Goal: Task Accomplishment & Management: Complete application form

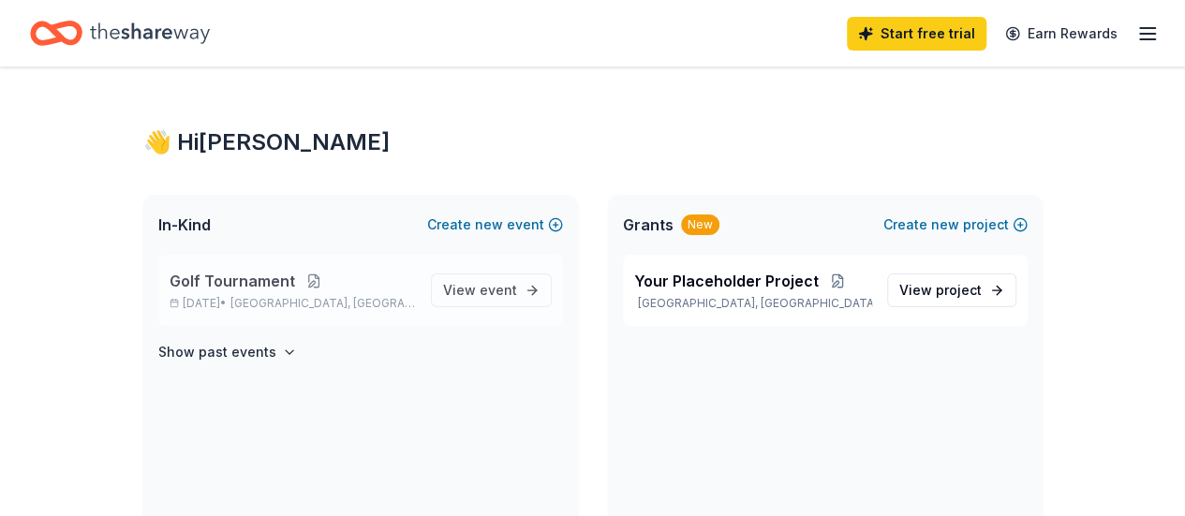
click at [310, 280] on button at bounding box center [313, 280] width 37 height 15
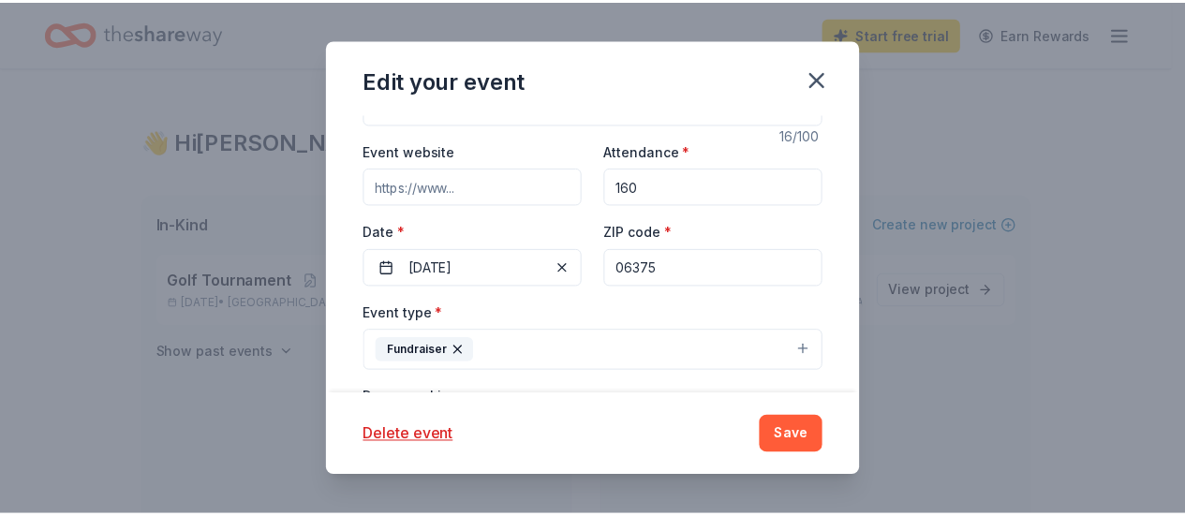
scroll to position [187, 0]
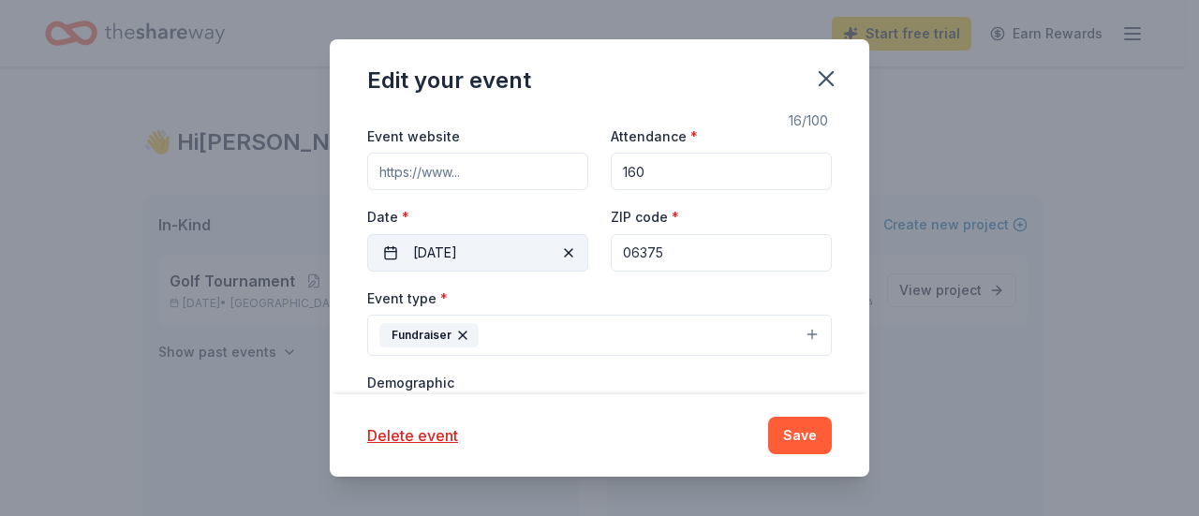
click at [472, 256] on button "10/06/2025" at bounding box center [477, 252] width 221 height 37
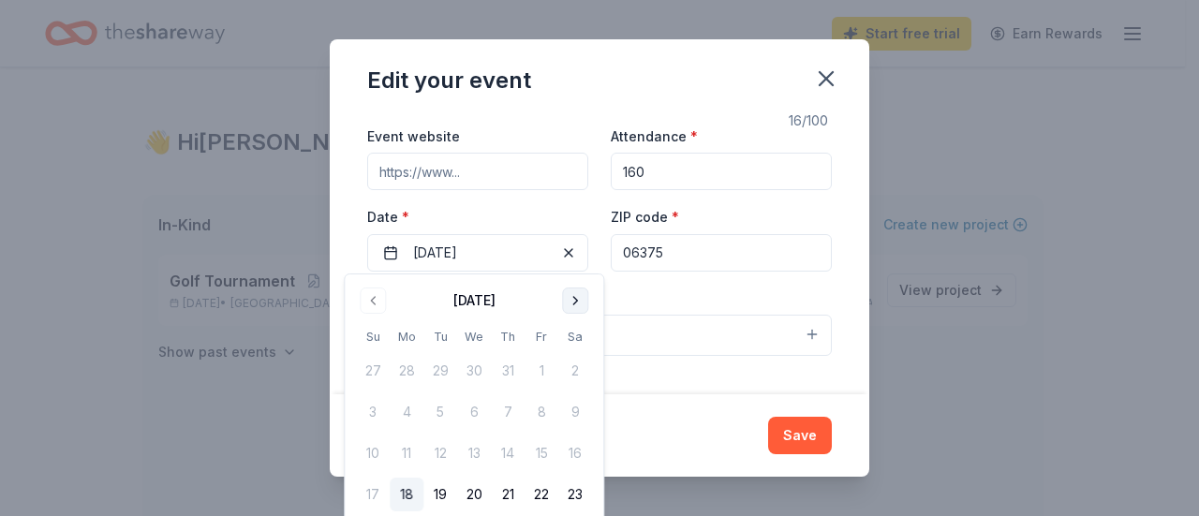
click at [571, 304] on button "Go to next month" at bounding box center [575, 300] width 26 height 26
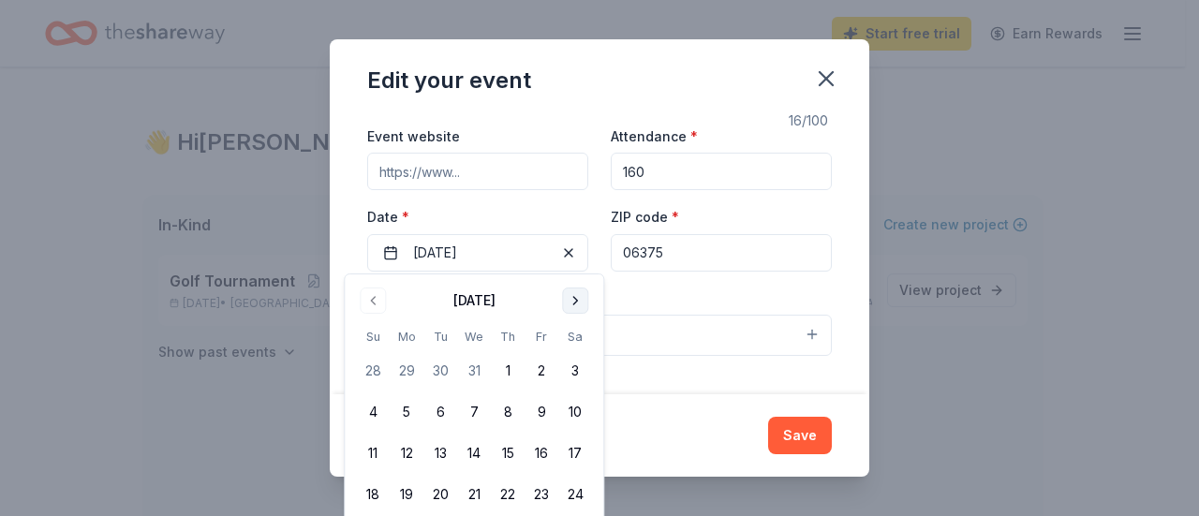
click at [571, 304] on button "Go to next month" at bounding box center [575, 300] width 26 height 26
click at [403, 409] on button "4" at bounding box center [407, 412] width 34 height 34
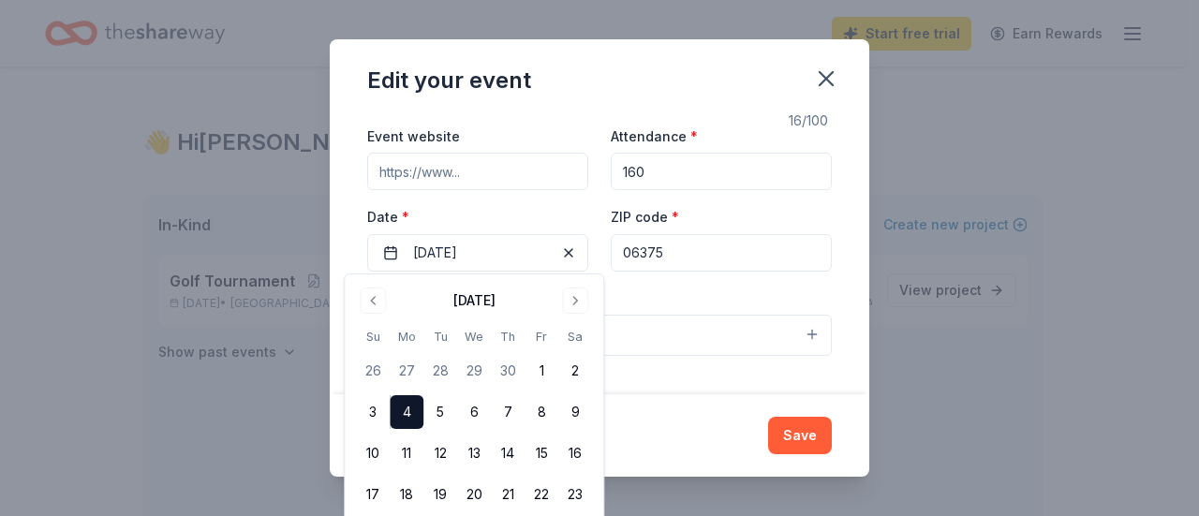
click at [824, 284] on div "Update donors you've applied to Let donors know of any updates you've made sinc…" at bounding box center [599, 254] width 539 height 280
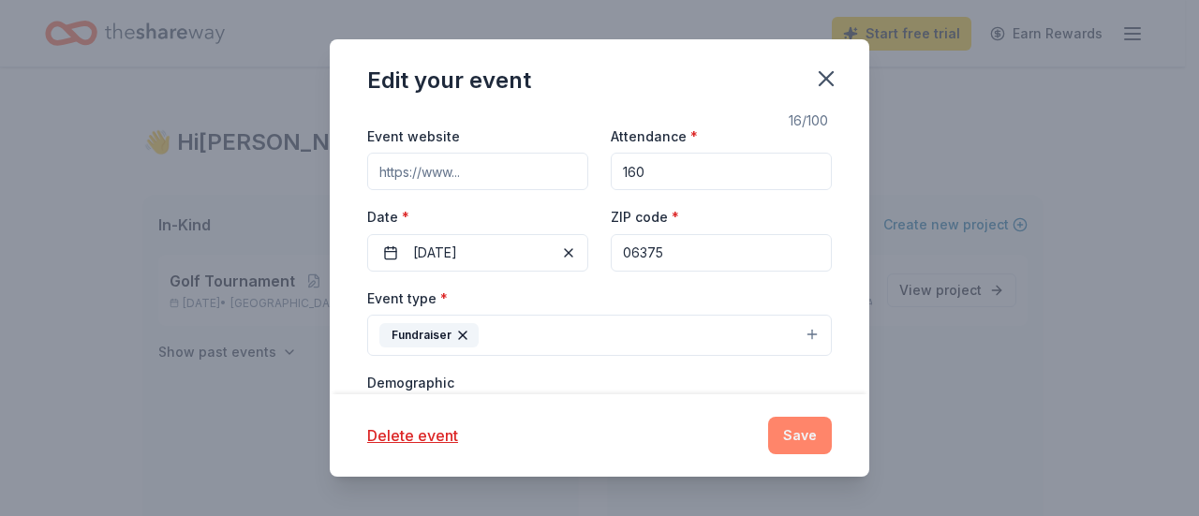
click at [817, 431] on button "Save" at bounding box center [800, 435] width 64 height 37
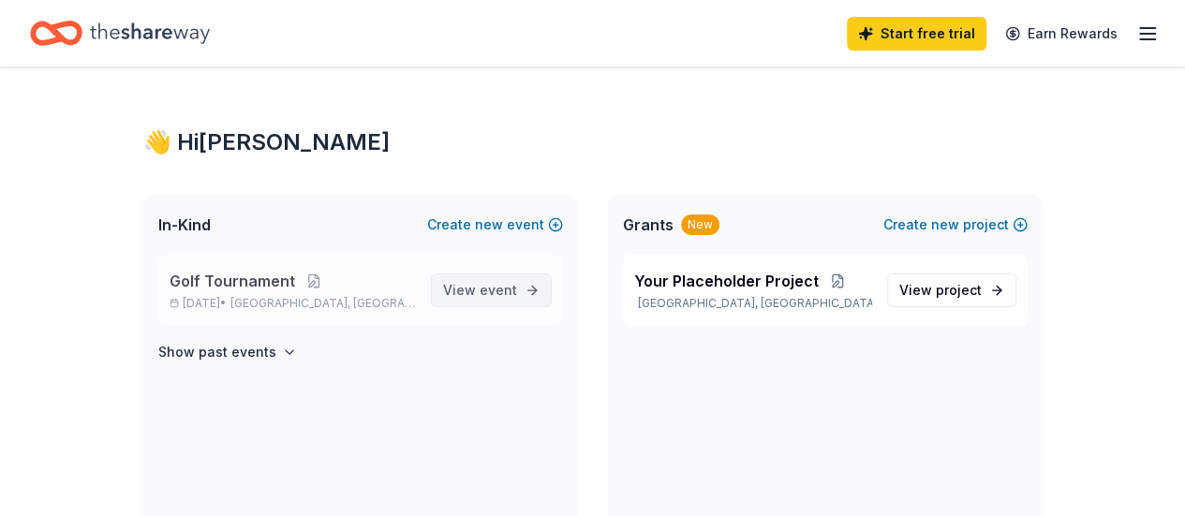
click at [495, 295] on span "event" at bounding box center [497, 290] width 37 height 16
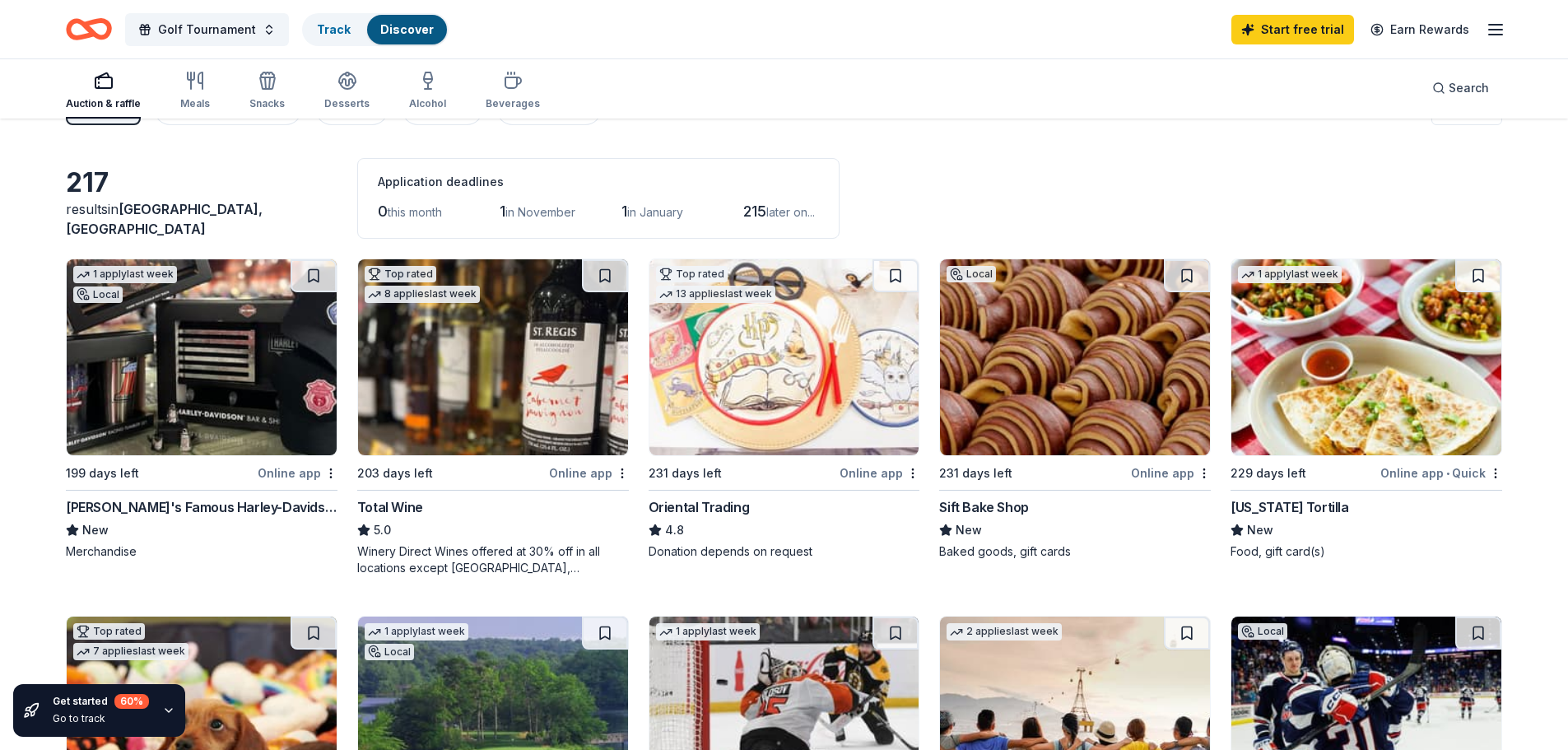
scroll to position [83, 0]
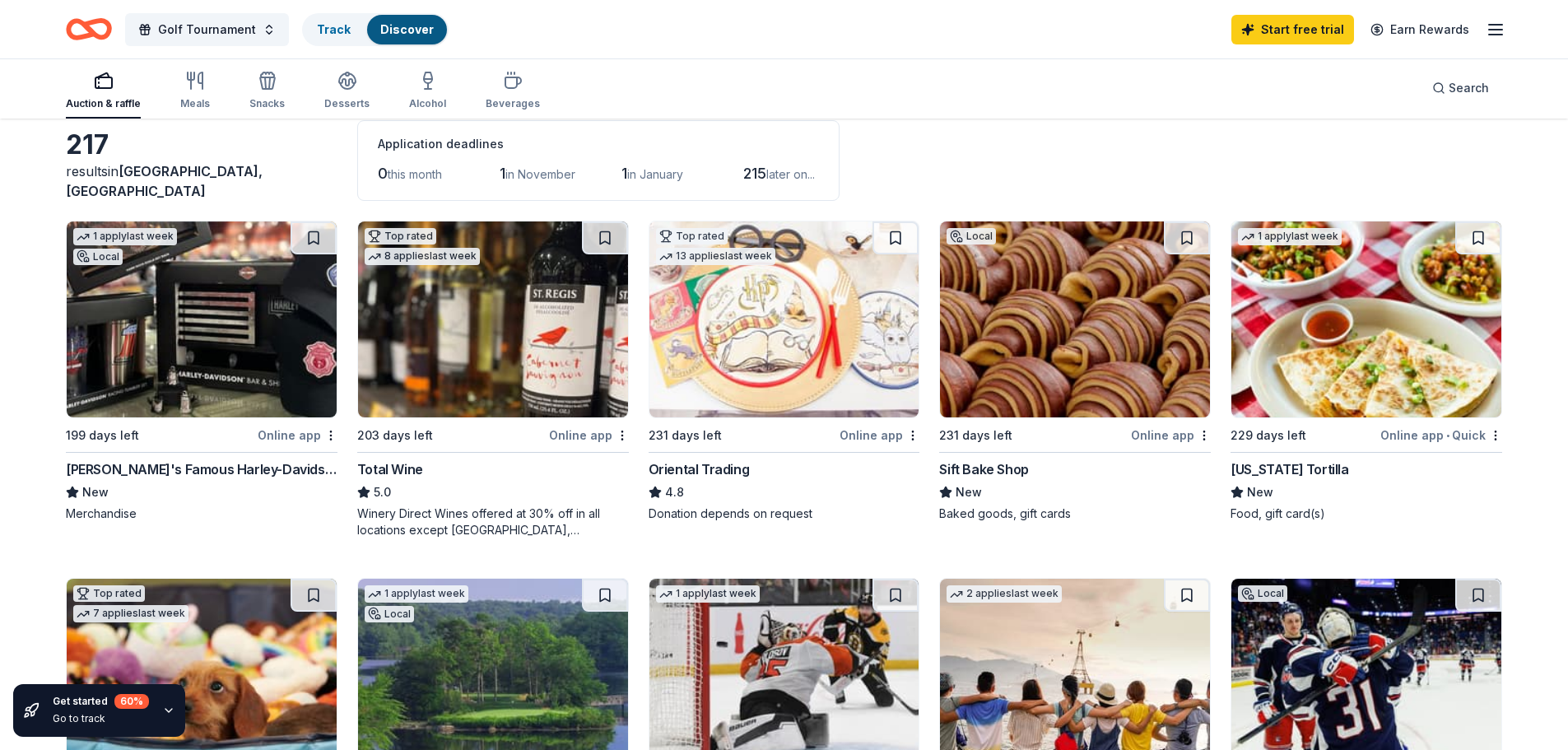
click at [1041, 374] on img at bounding box center [1074, 319] width 270 height 196
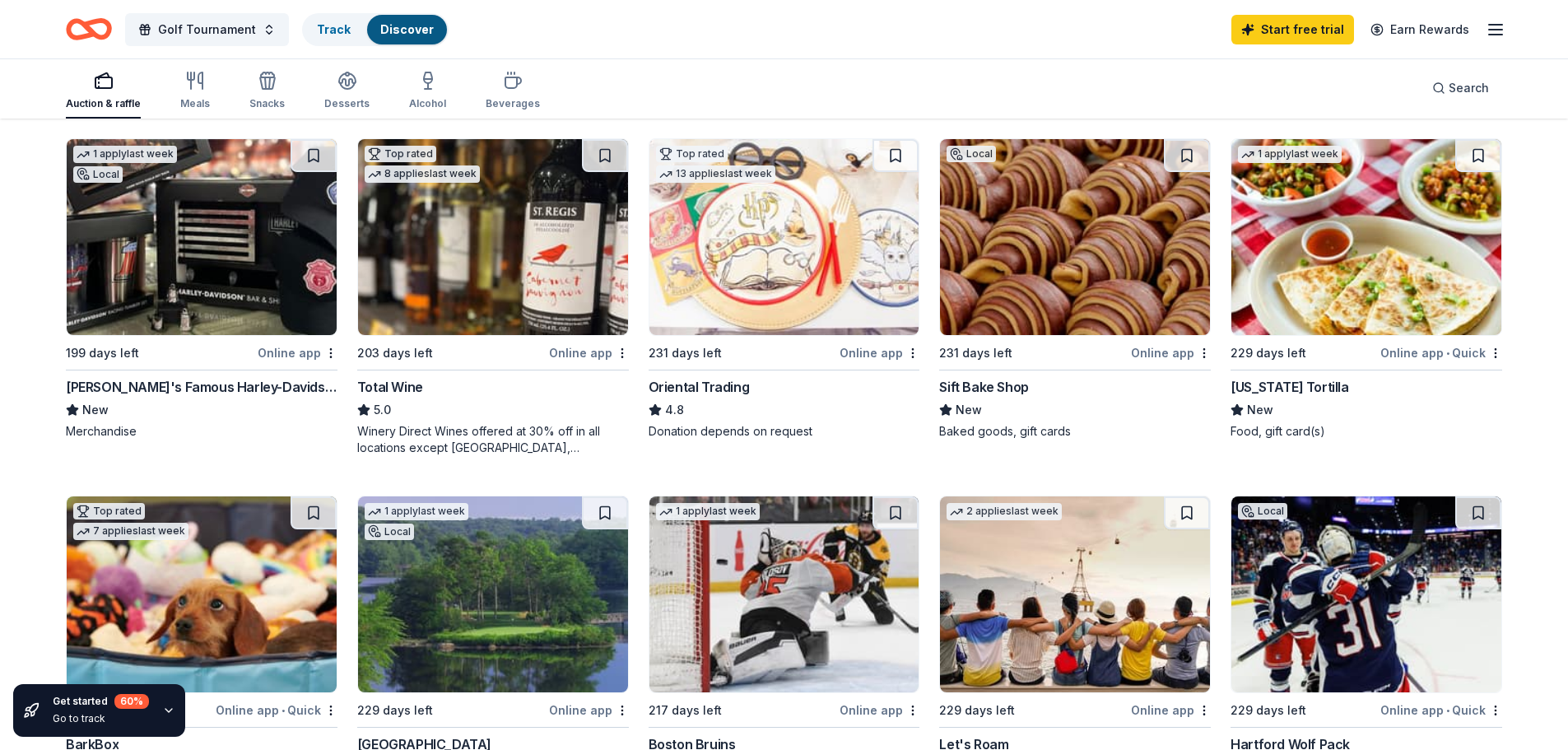
scroll to position [411, 0]
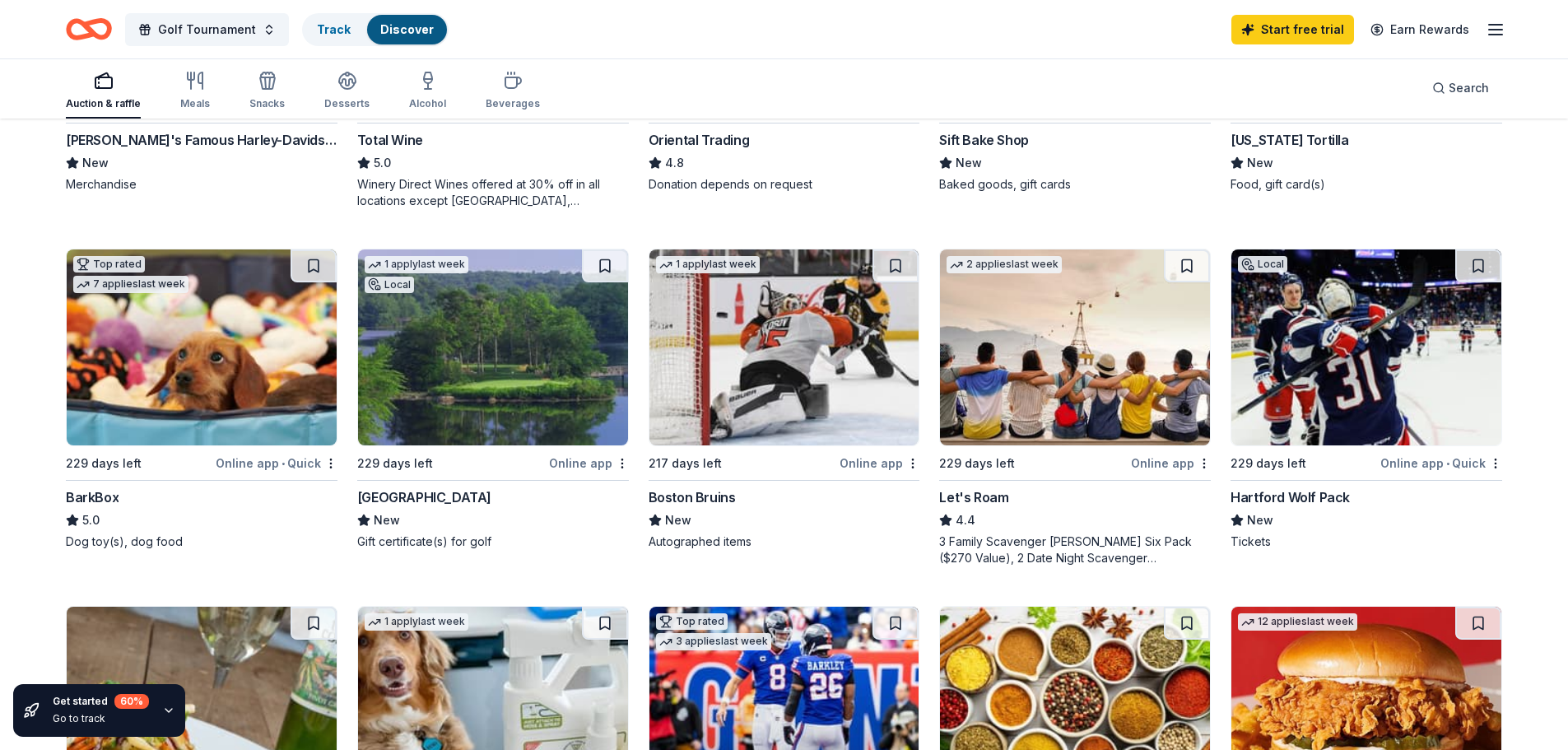
drag, startPoint x: 464, startPoint y: 402, endPoint x: 1353, endPoint y: 537, distance: 899.2
click at [1041, 453] on div "Tickets" at bounding box center [1366, 542] width 272 height 17
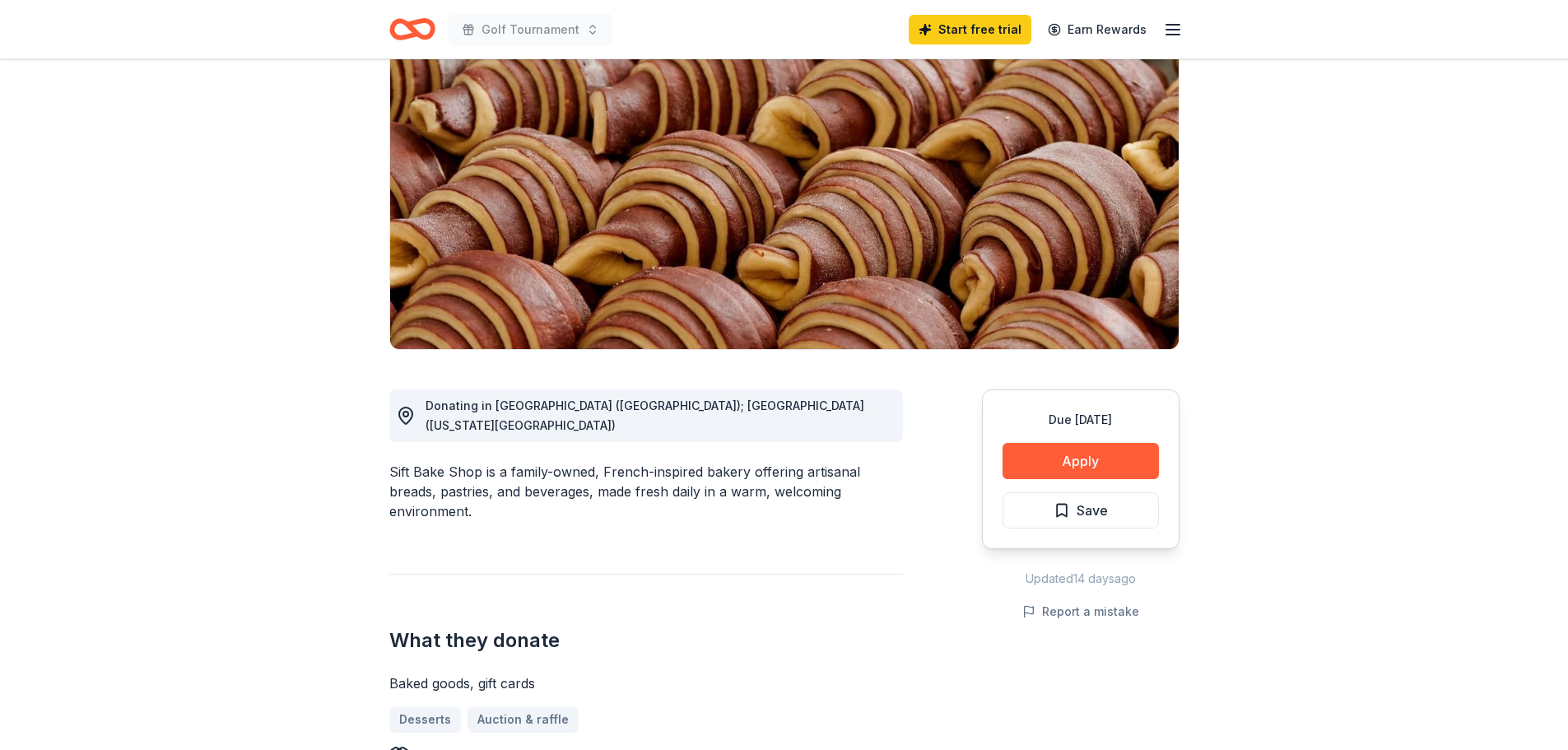
scroll to position [164, 0]
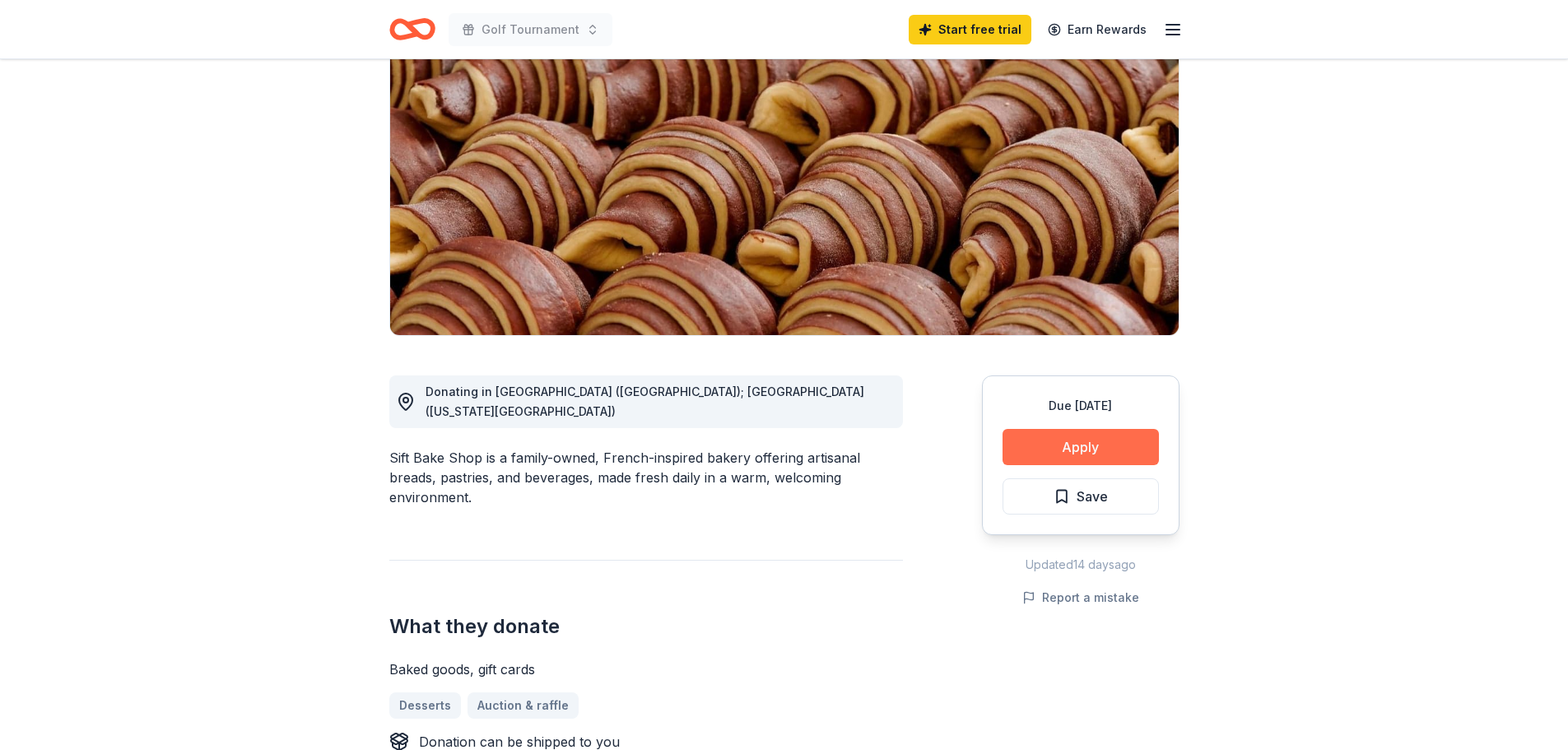
click at [1105, 448] on button "Apply" at bounding box center [1081, 447] width 156 height 36
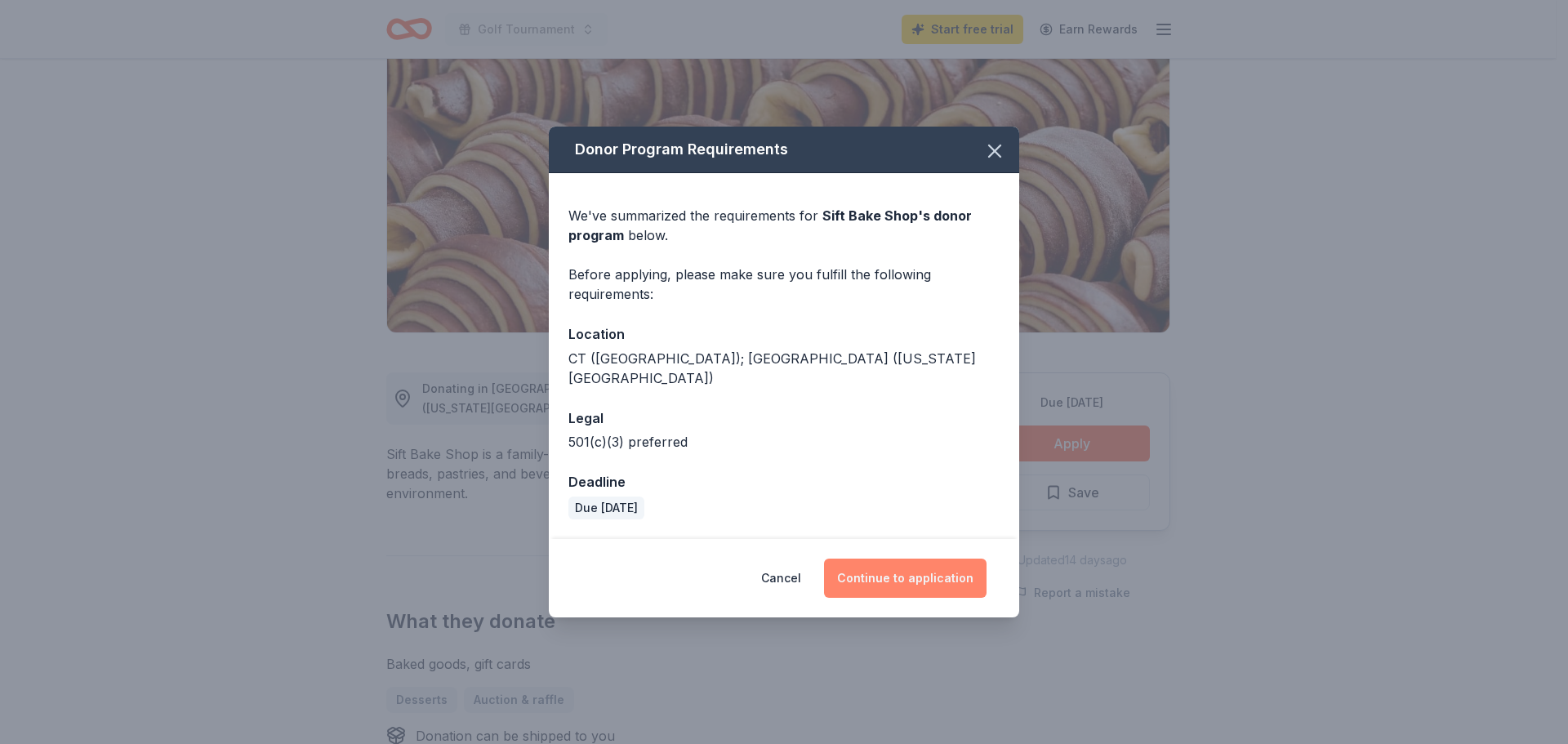
click at [948, 565] on button "Continue to application" at bounding box center [905, 577] width 162 height 39
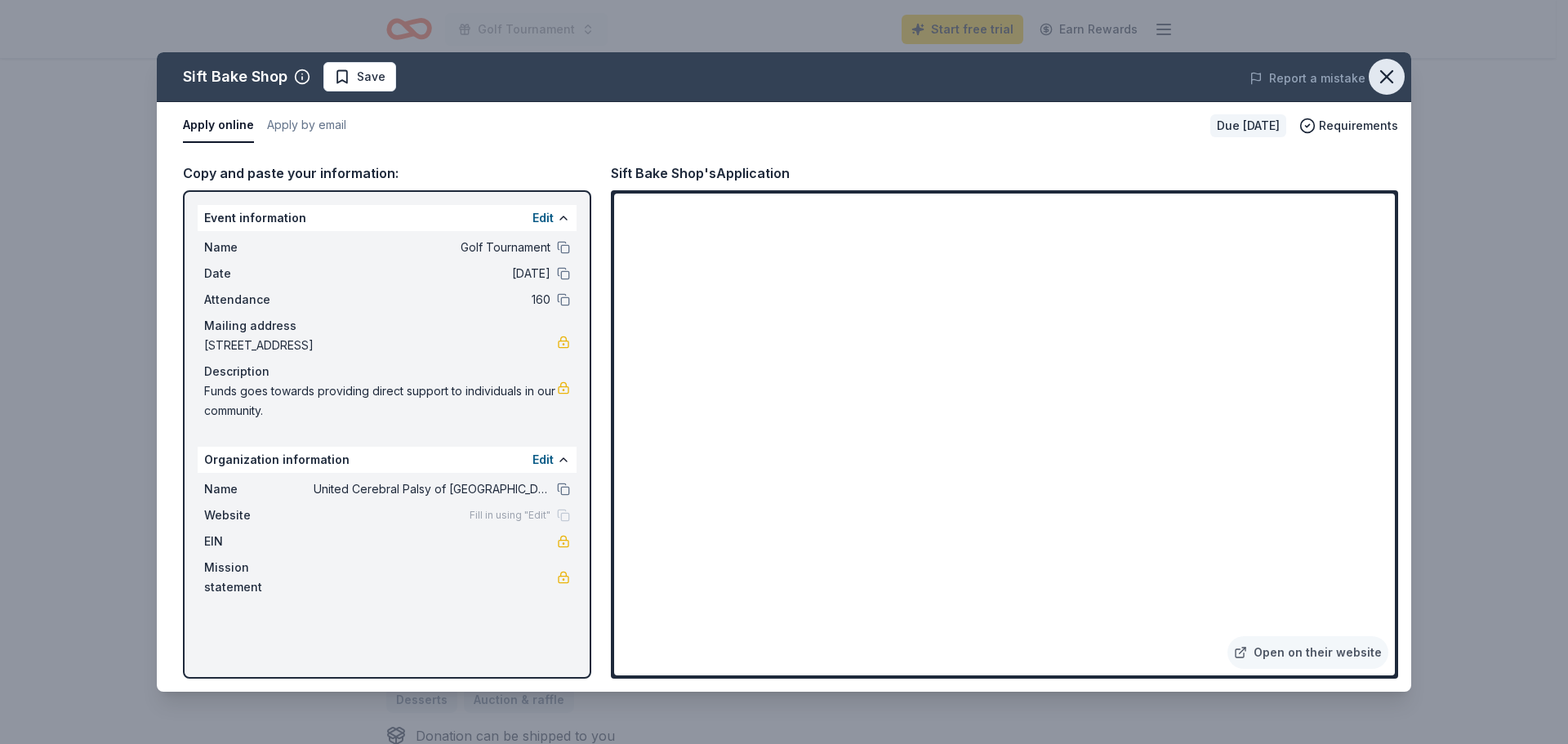
click at [1392, 77] on icon "button" at bounding box center [1387, 77] width 23 height 23
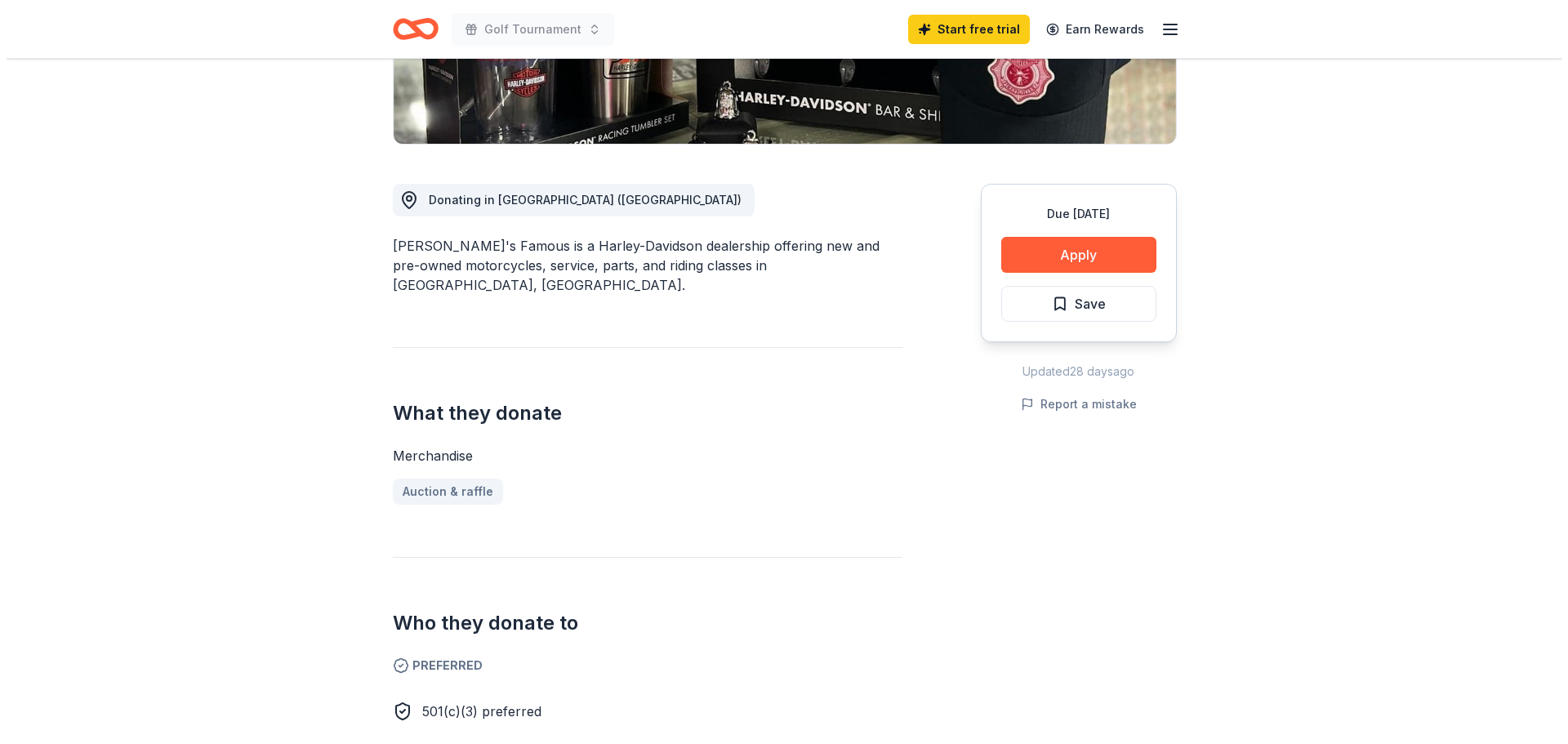
scroll to position [408, 0]
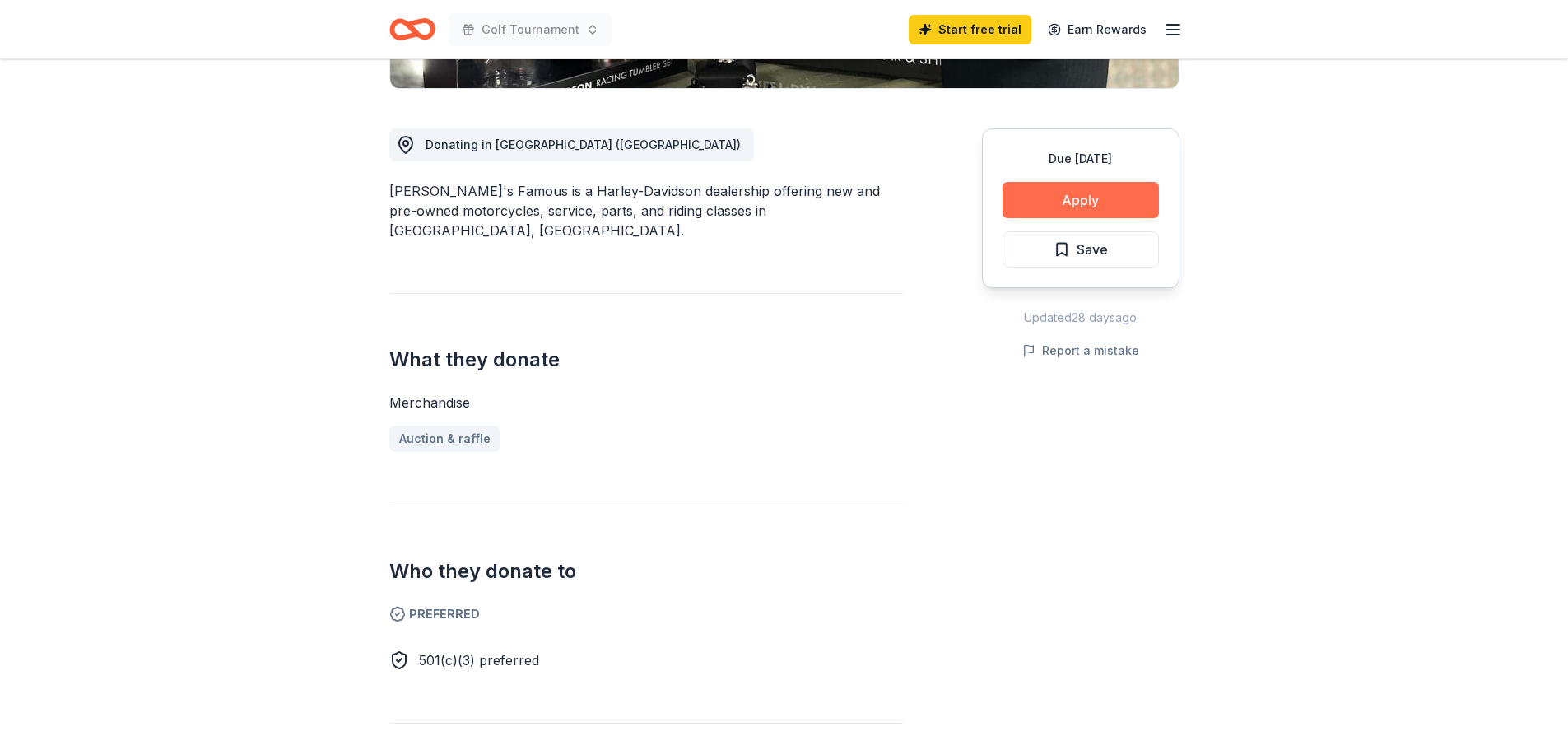
click at [1112, 202] on button "Apply" at bounding box center [1081, 200] width 156 height 36
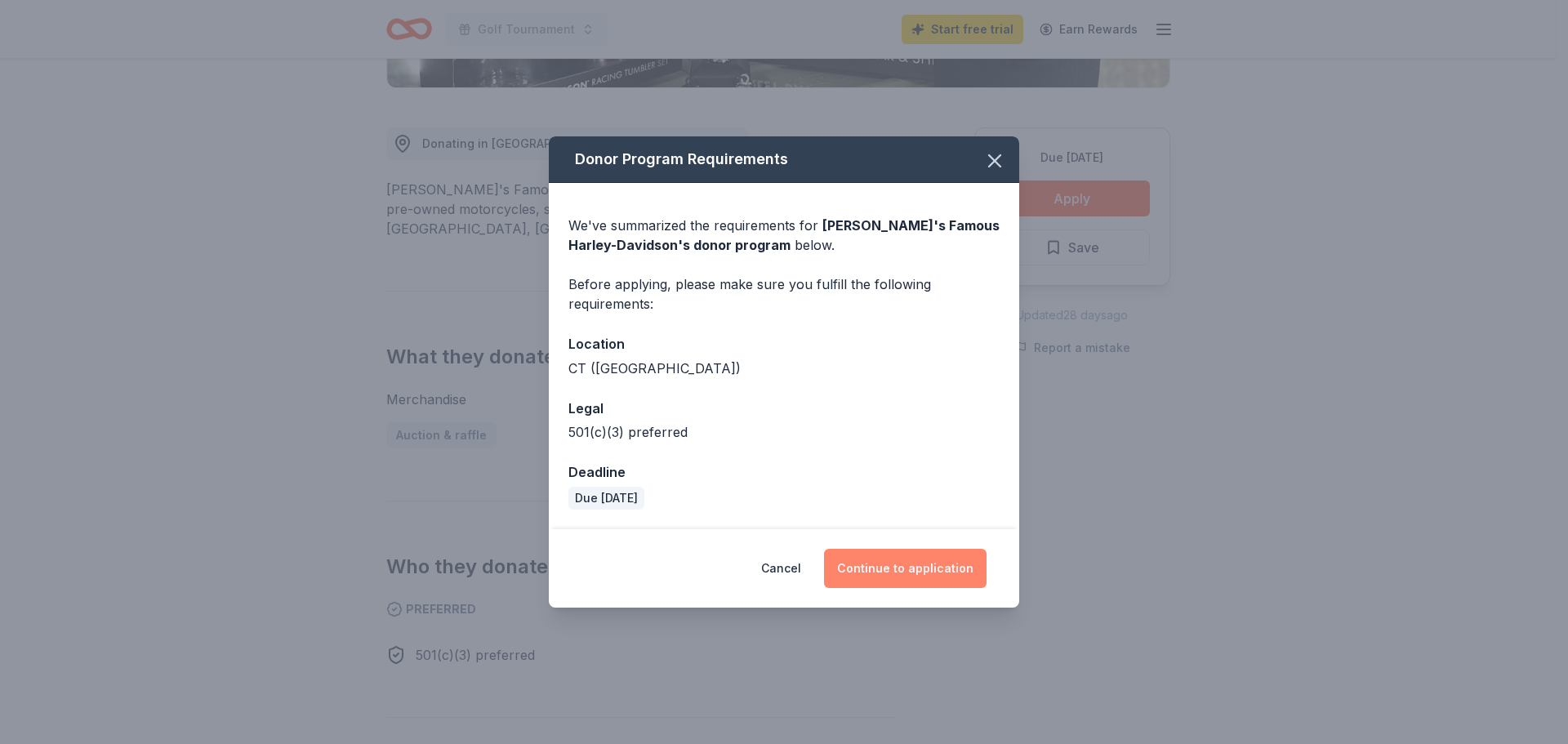
click at [893, 569] on button "Continue to application" at bounding box center [905, 568] width 162 height 39
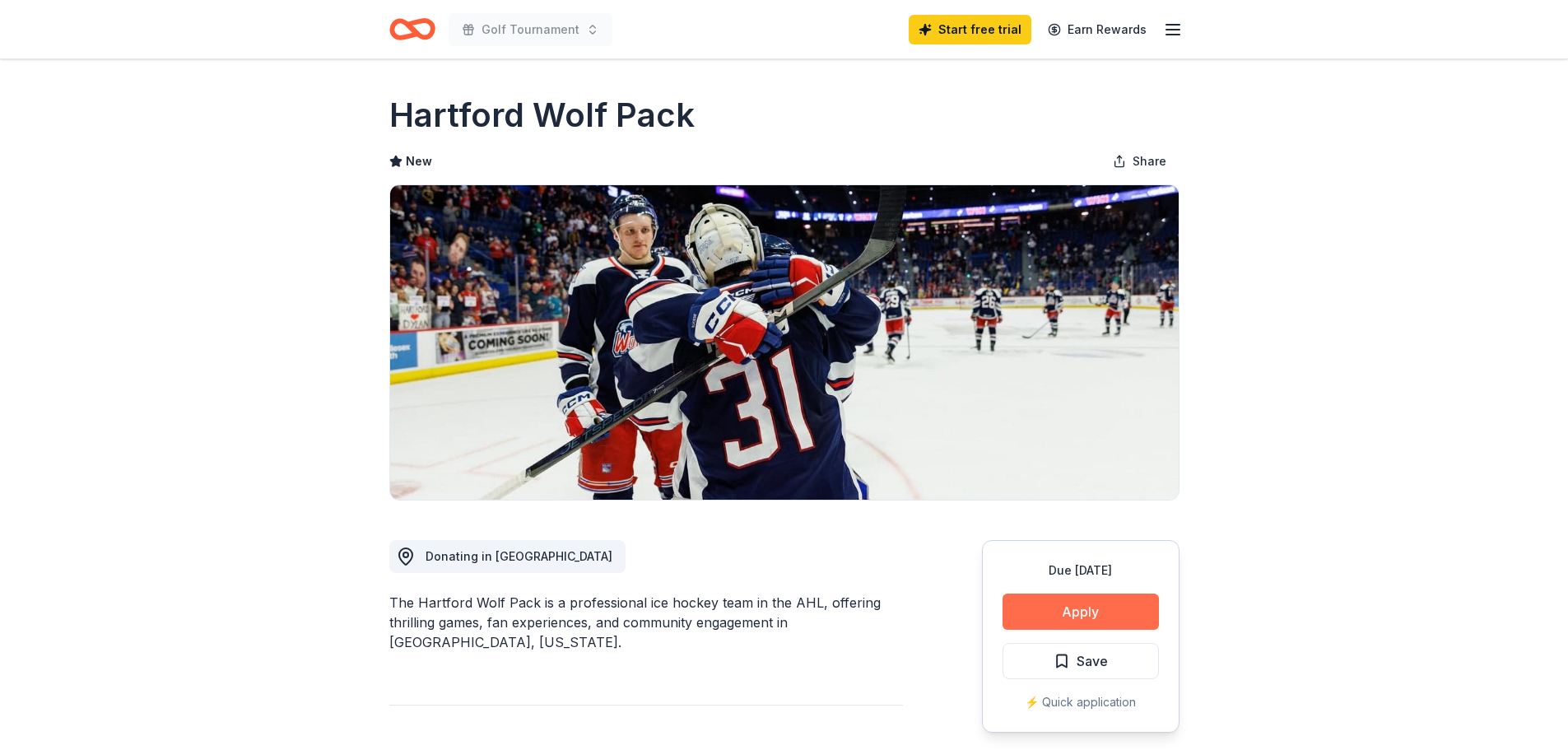
click at [1045, 620] on button "Apply" at bounding box center [1081, 611] width 156 height 36
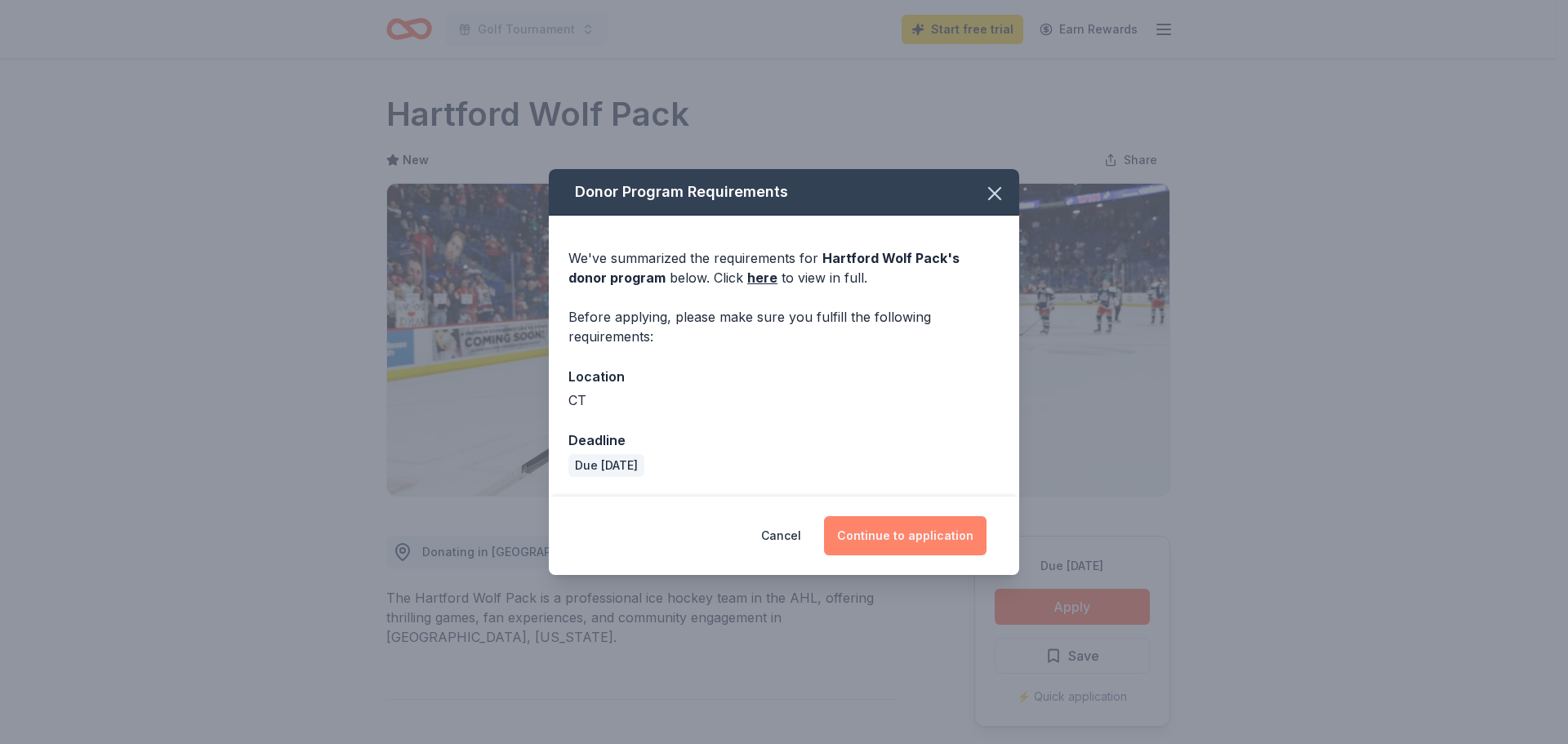
click at [944, 534] on button "Continue to application" at bounding box center [905, 536] width 162 height 39
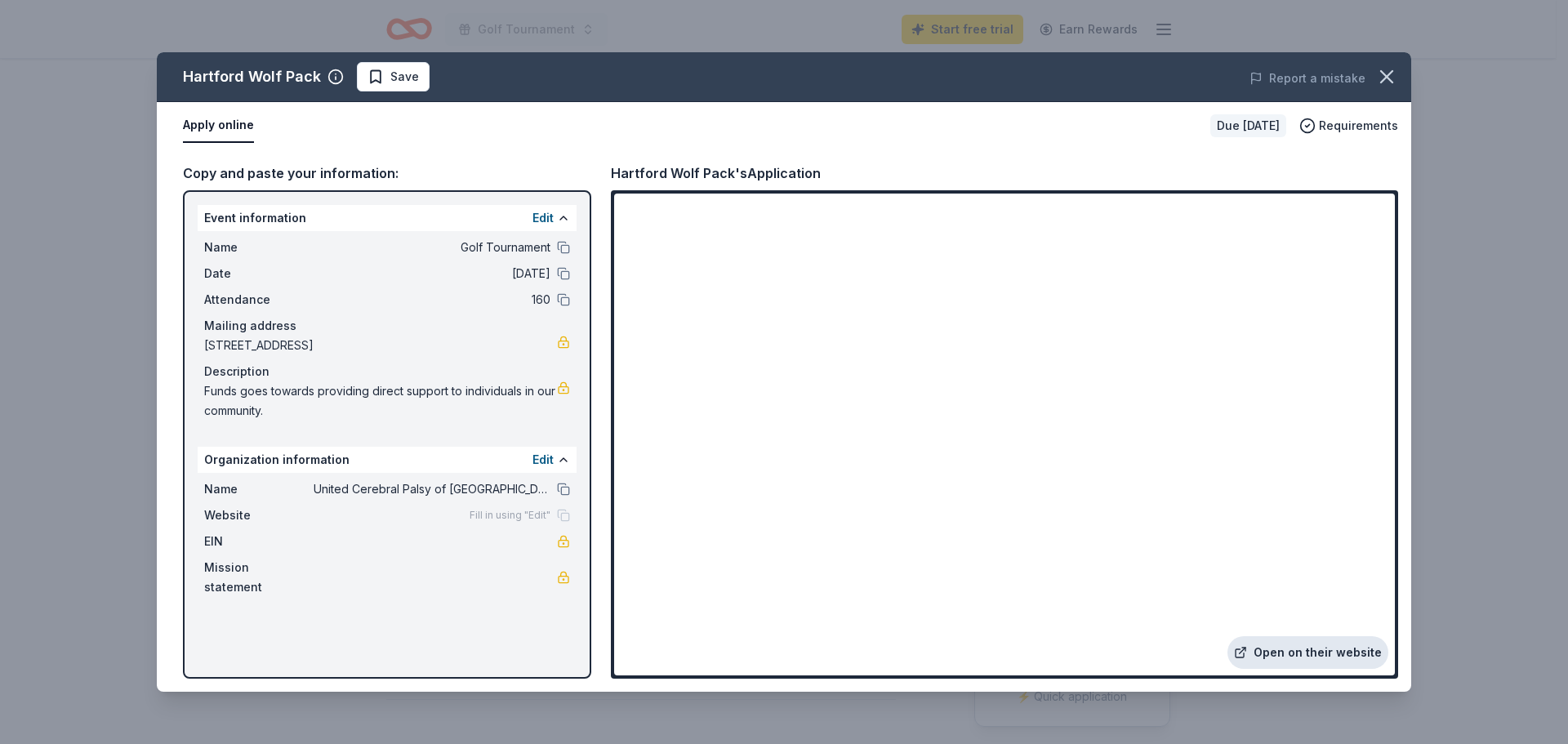
click at [1326, 653] on link "Open on their website" at bounding box center [1307, 652] width 160 height 32
drag, startPoint x: 850, startPoint y: 164, endPoint x: 563, endPoint y: 164, distance: 287.0
click at [563, 164] on div "Copy and paste your information: Event information Edit Name Golf Tournament Da…" at bounding box center [784, 420] width 1254 height 543
click at [224, 138] on button "Apply online" at bounding box center [218, 126] width 71 height 34
click at [222, 133] on button "Apply online" at bounding box center [218, 126] width 71 height 34
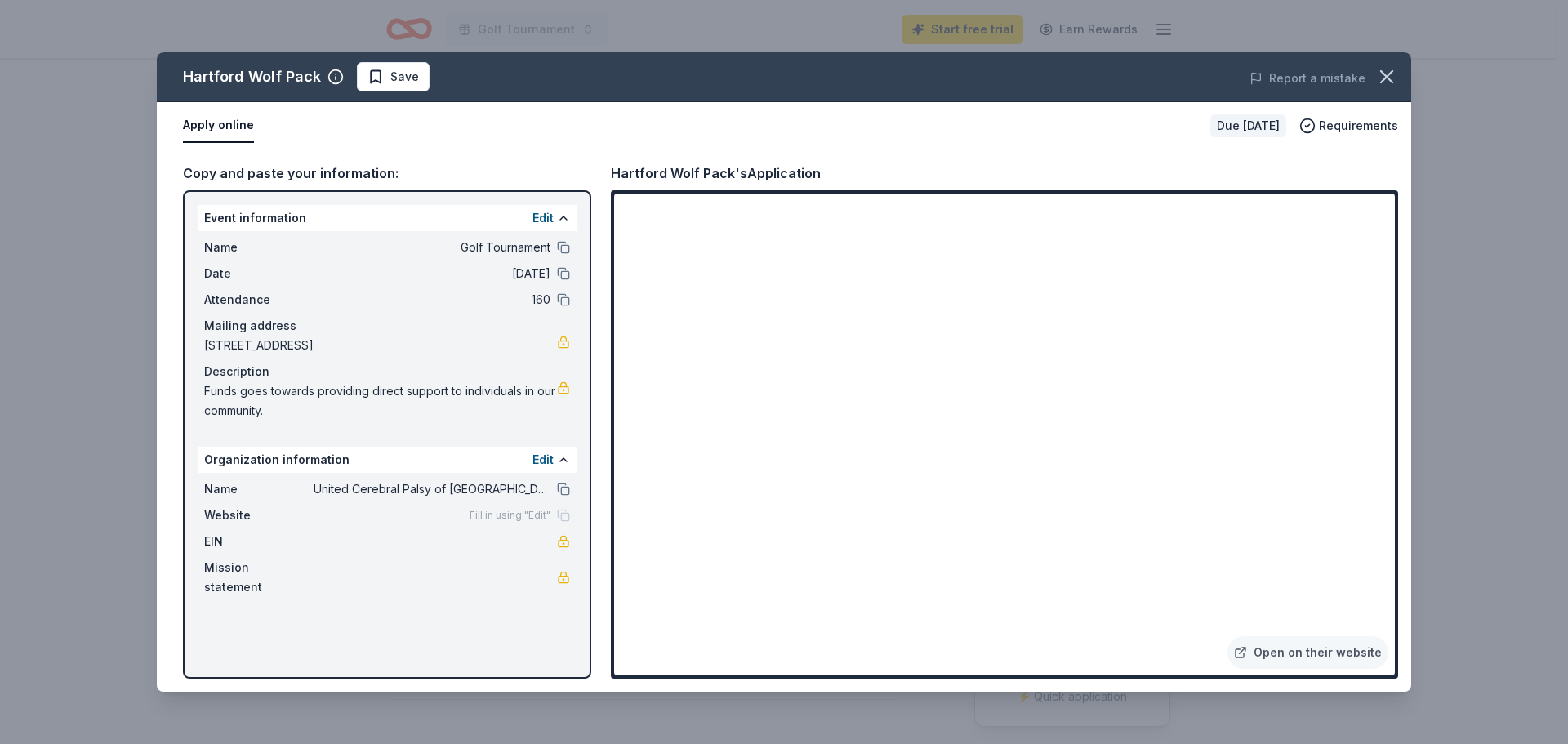
click at [235, 111] on button "Apply online" at bounding box center [218, 126] width 71 height 34
click at [1381, 72] on icon "button" at bounding box center [1387, 77] width 23 height 23
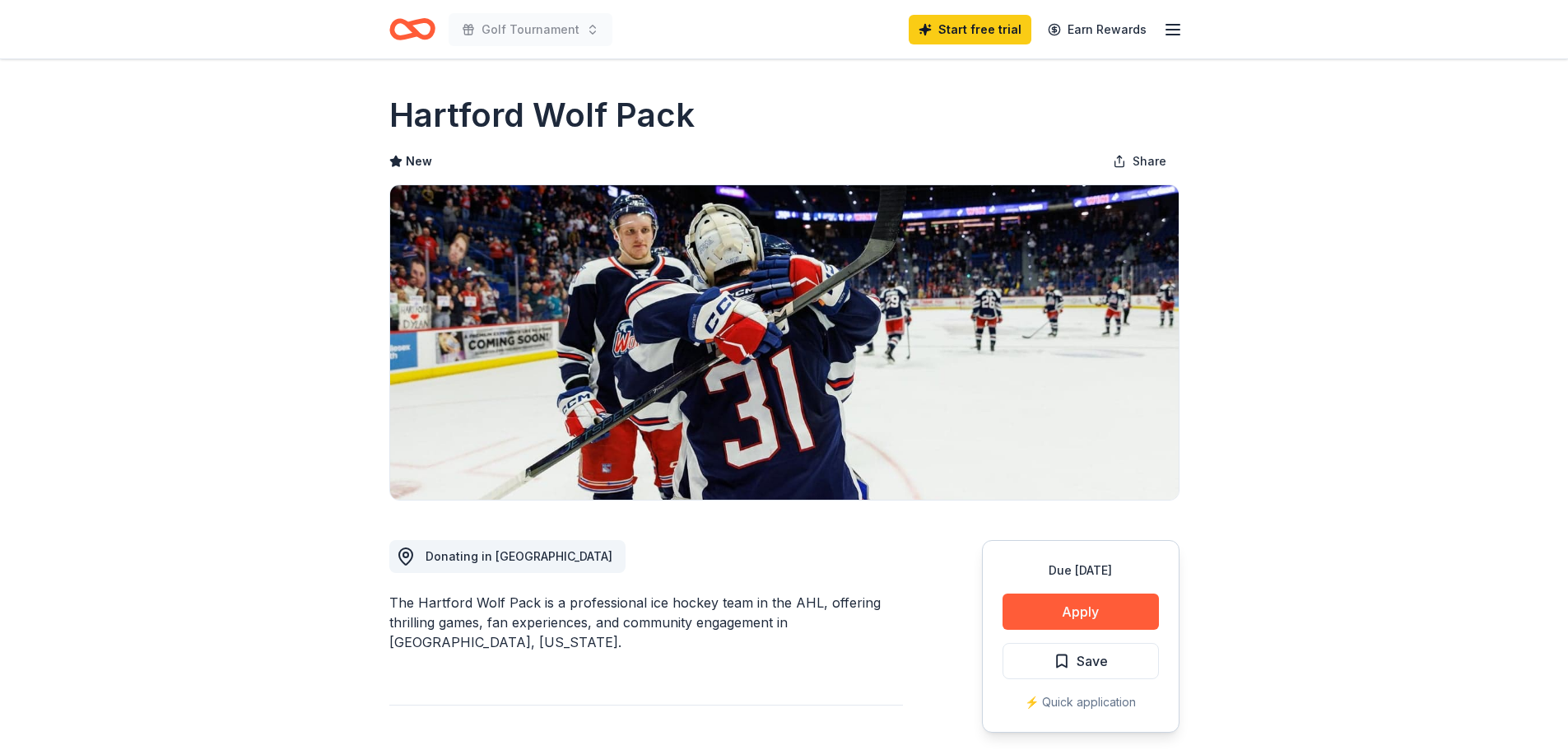
drag, startPoint x: 690, startPoint y: 126, endPoint x: 373, endPoint y: 122, distance: 317.0
click at [402, 112] on h1 "Hartford Wolf Pack" at bounding box center [541, 115] width 305 height 46
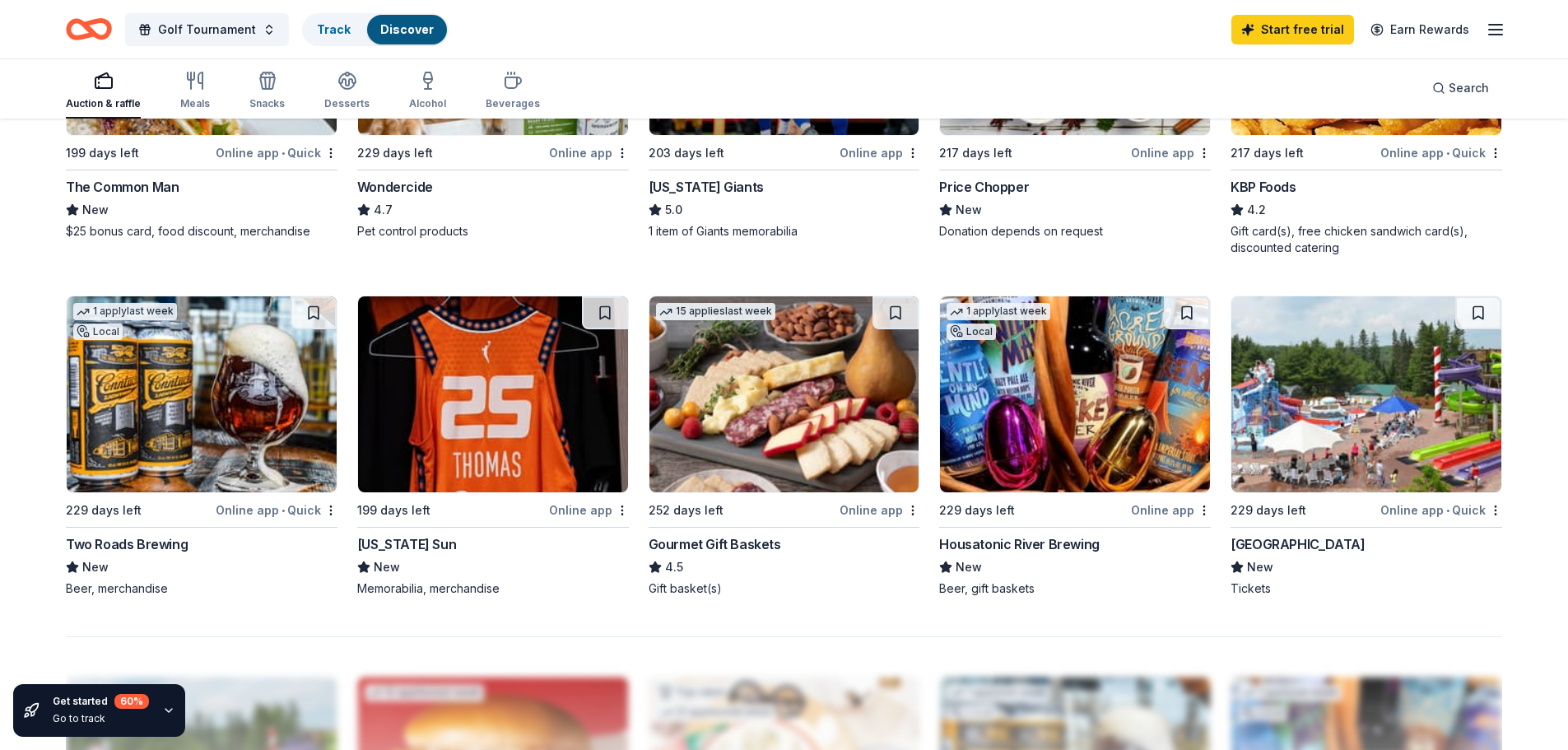
scroll to position [1070, 0]
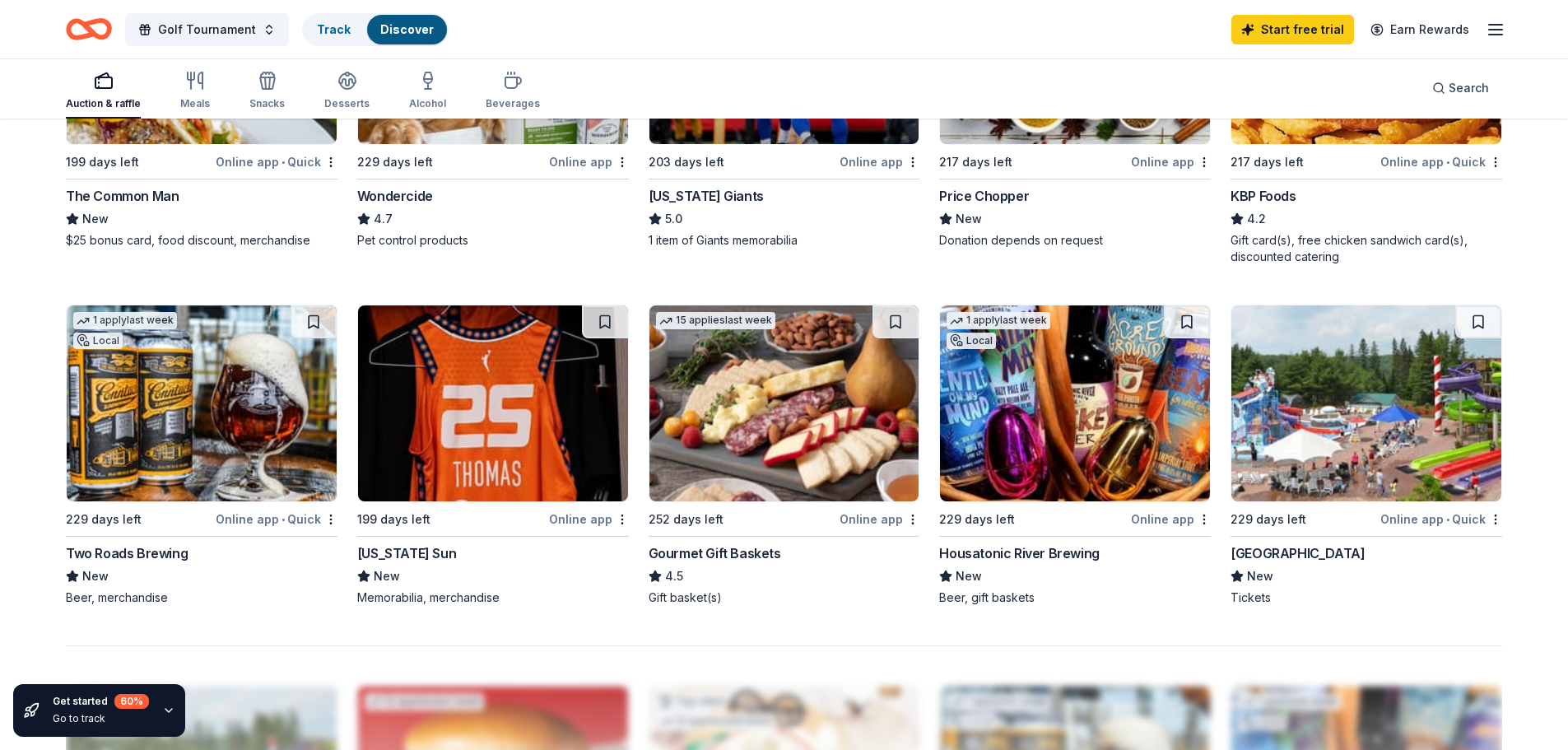
click at [1425, 372] on img at bounding box center [1366, 403] width 270 height 196
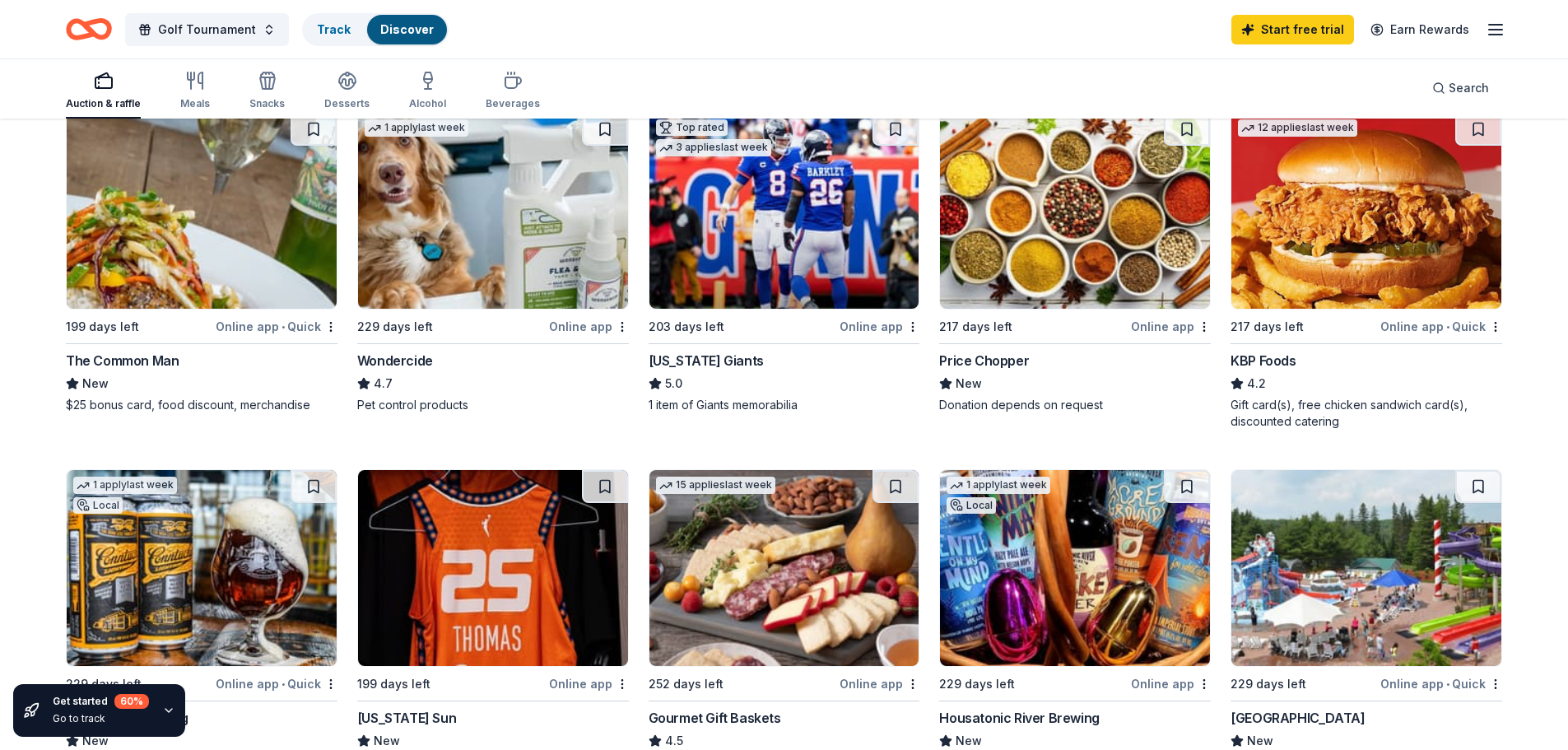
scroll to position [823, 0]
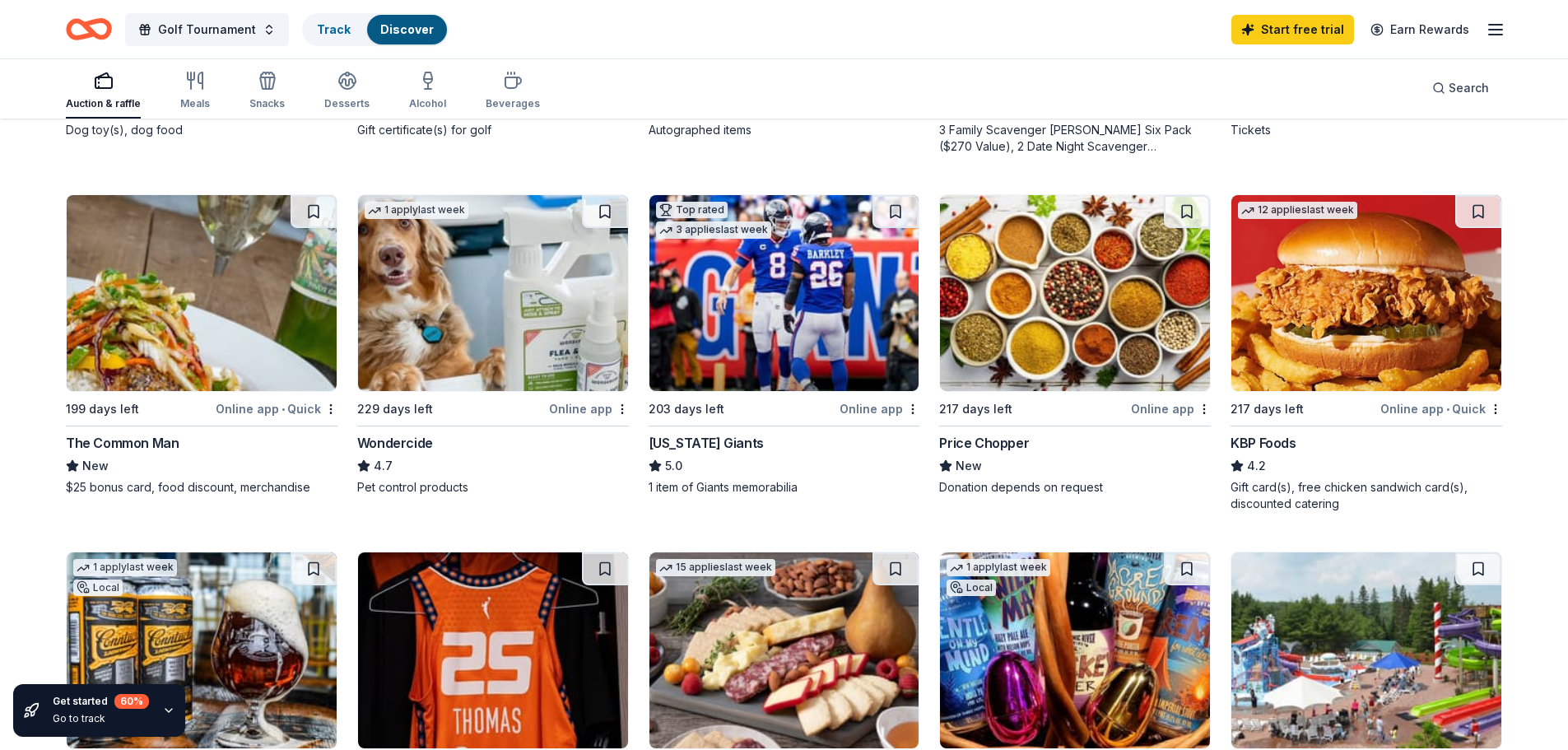
click at [1114, 344] on img at bounding box center [1074, 293] width 270 height 196
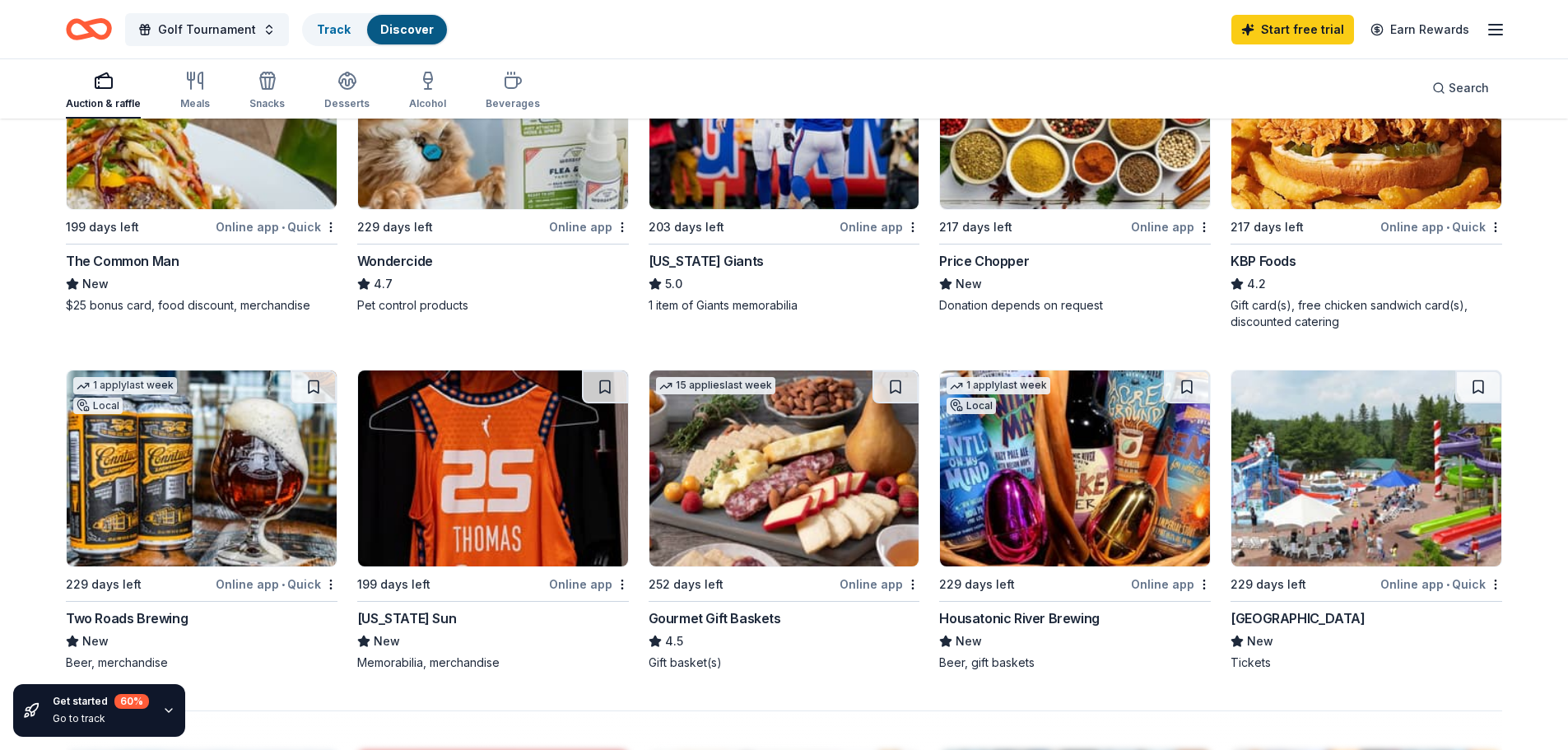
scroll to position [1070, 0]
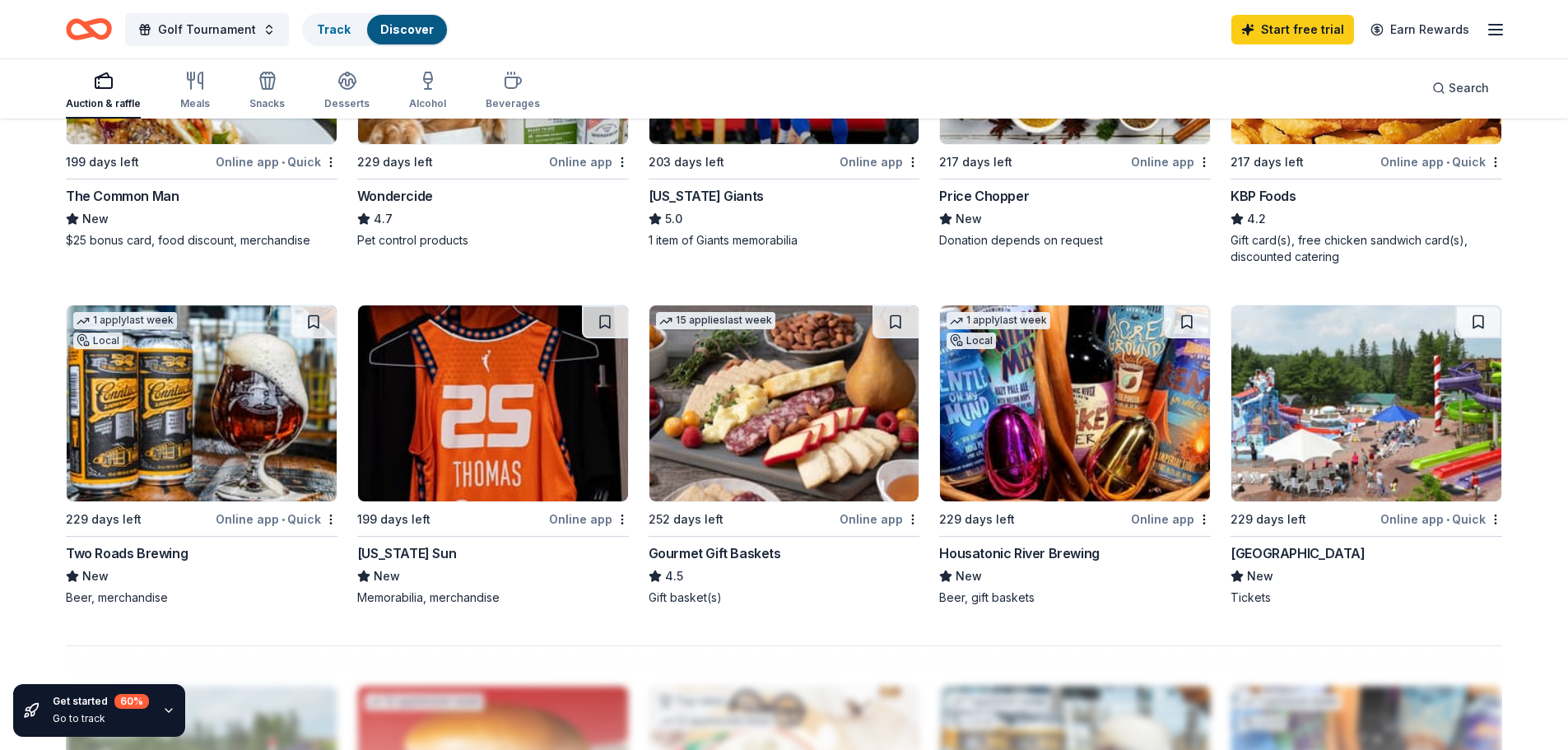
click at [1005, 444] on img at bounding box center [1074, 403] width 270 height 196
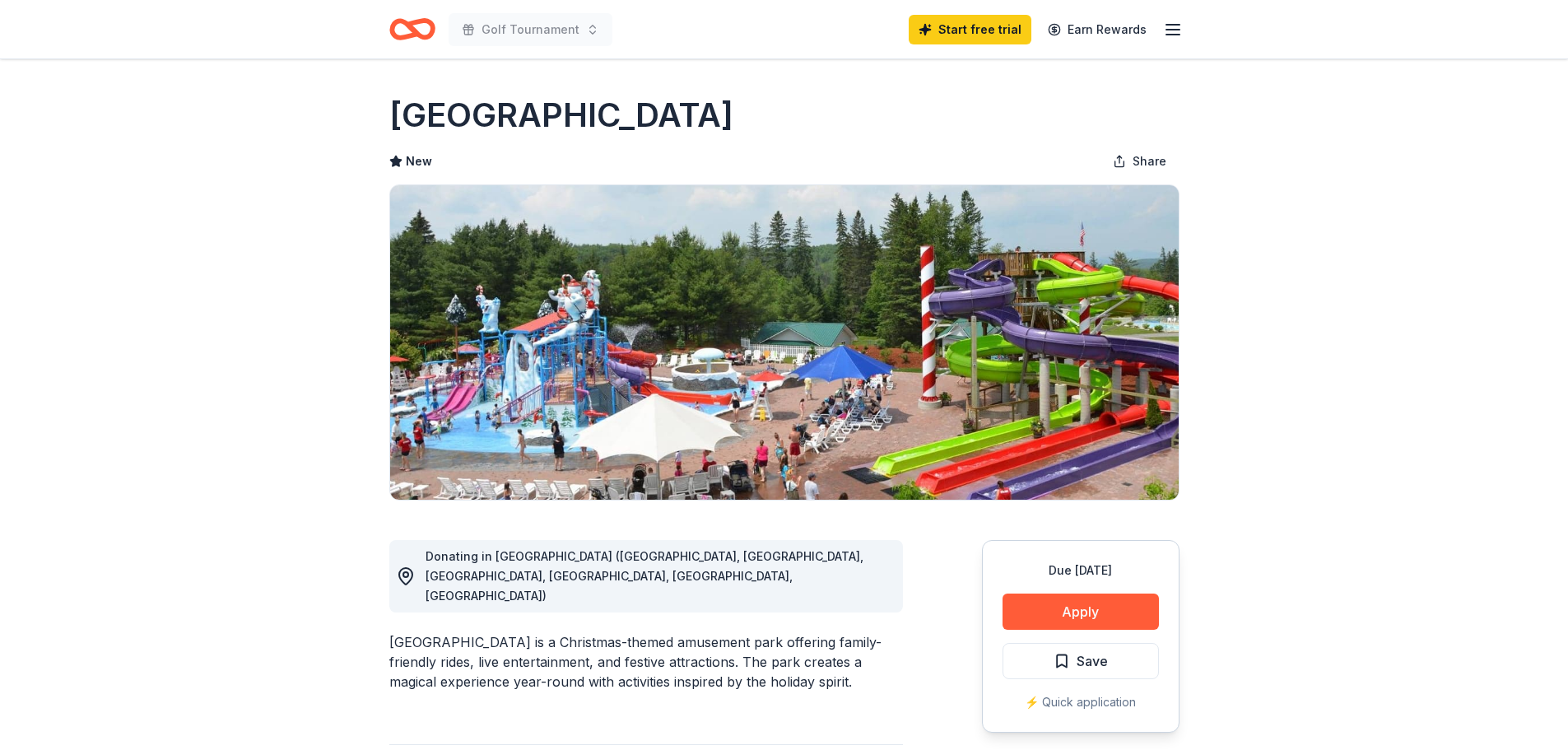
scroll to position [83, 0]
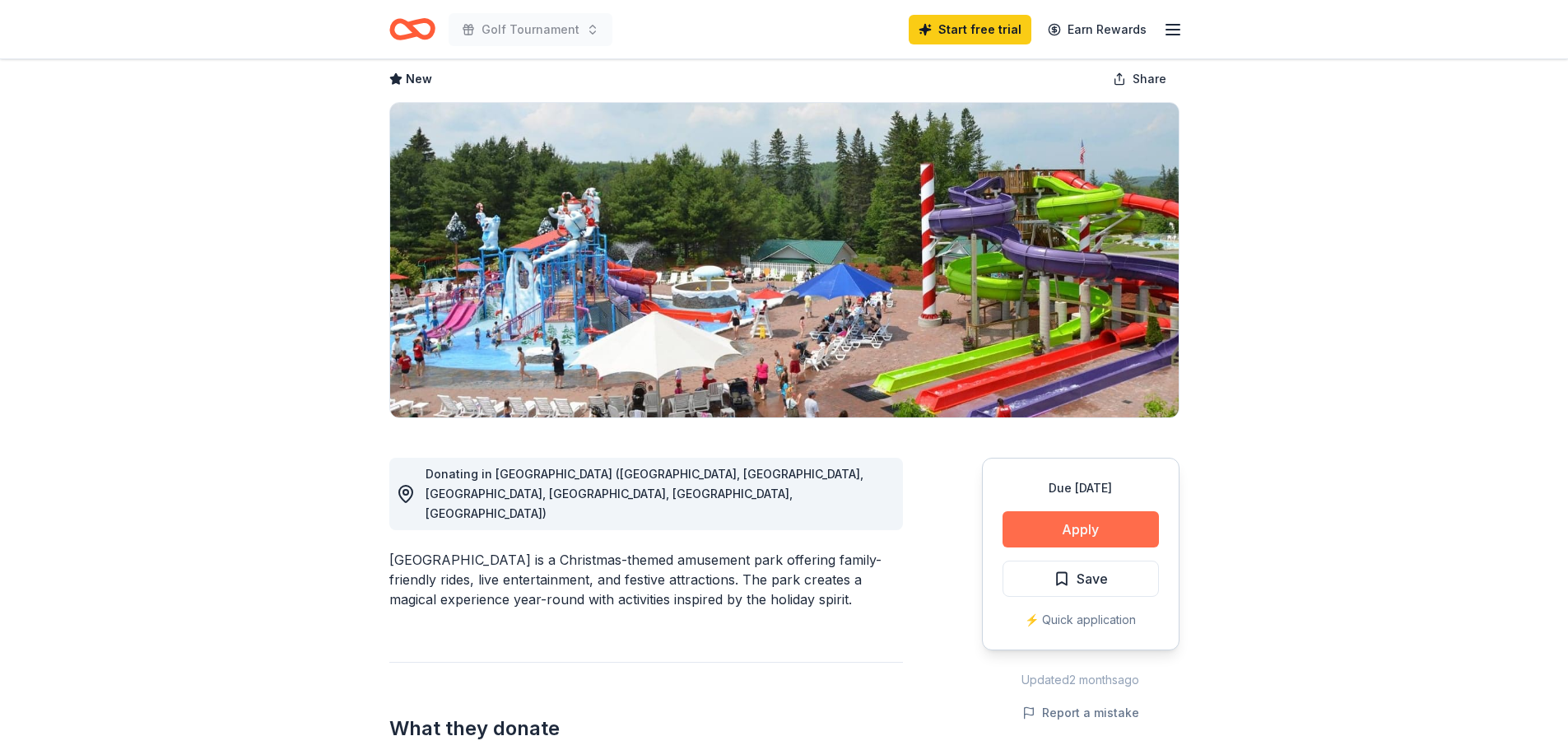
click at [1100, 536] on button "Apply" at bounding box center [1081, 528] width 156 height 36
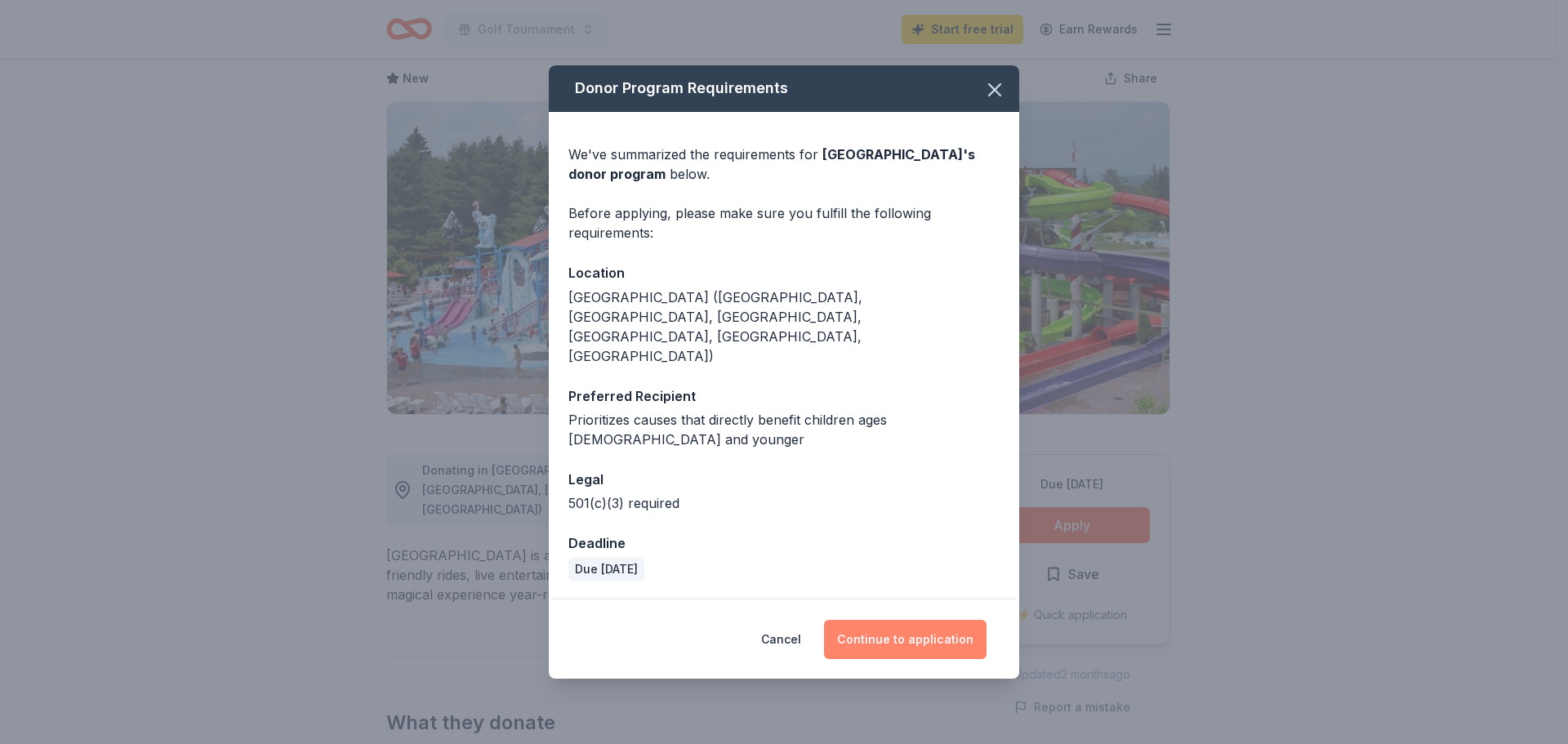
click at [865, 620] on button "Continue to application" at bounding box center [905, 639] width 162 height 39
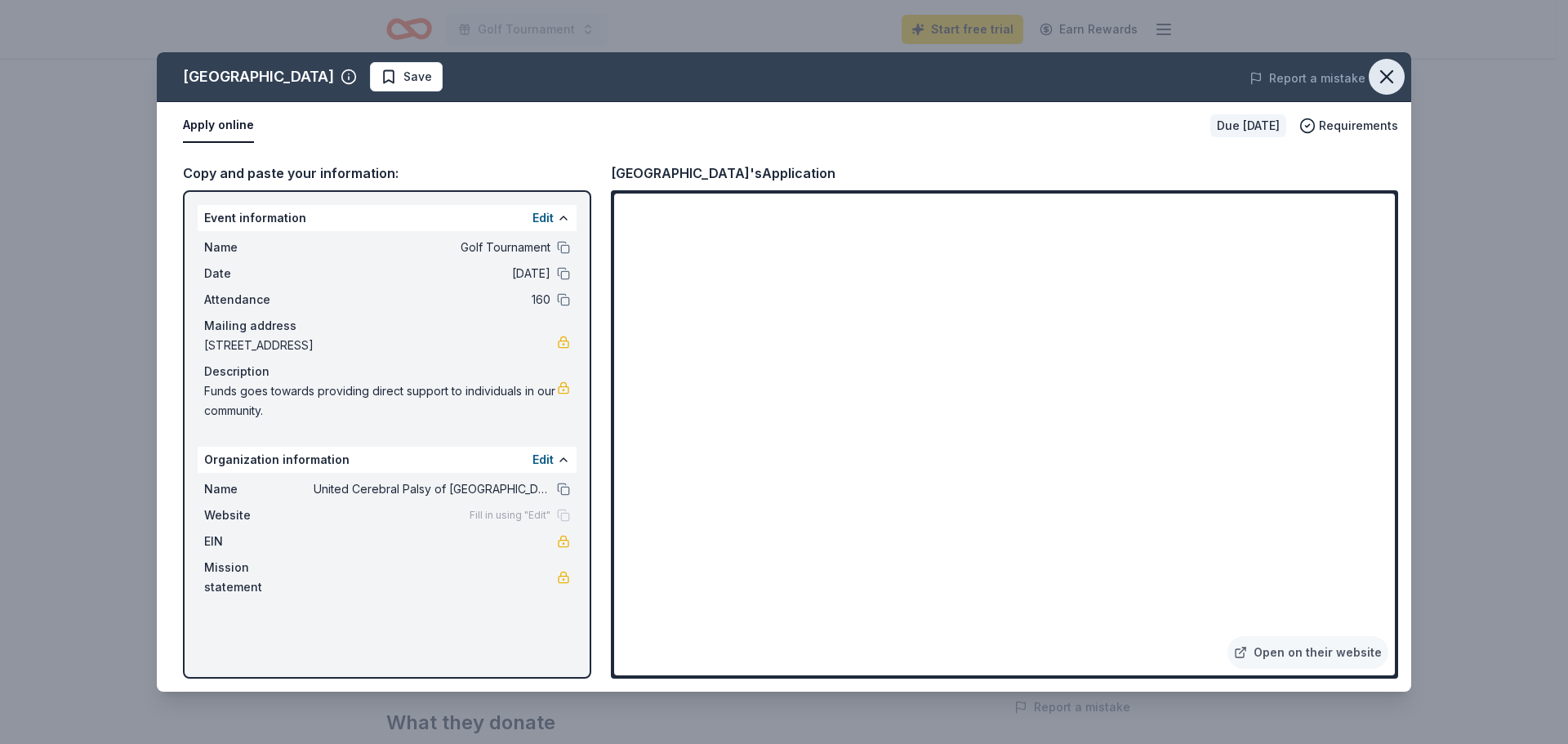
click at [1386, 72] on icon "button" at bounding box center [1387, 77] width 23 height 23
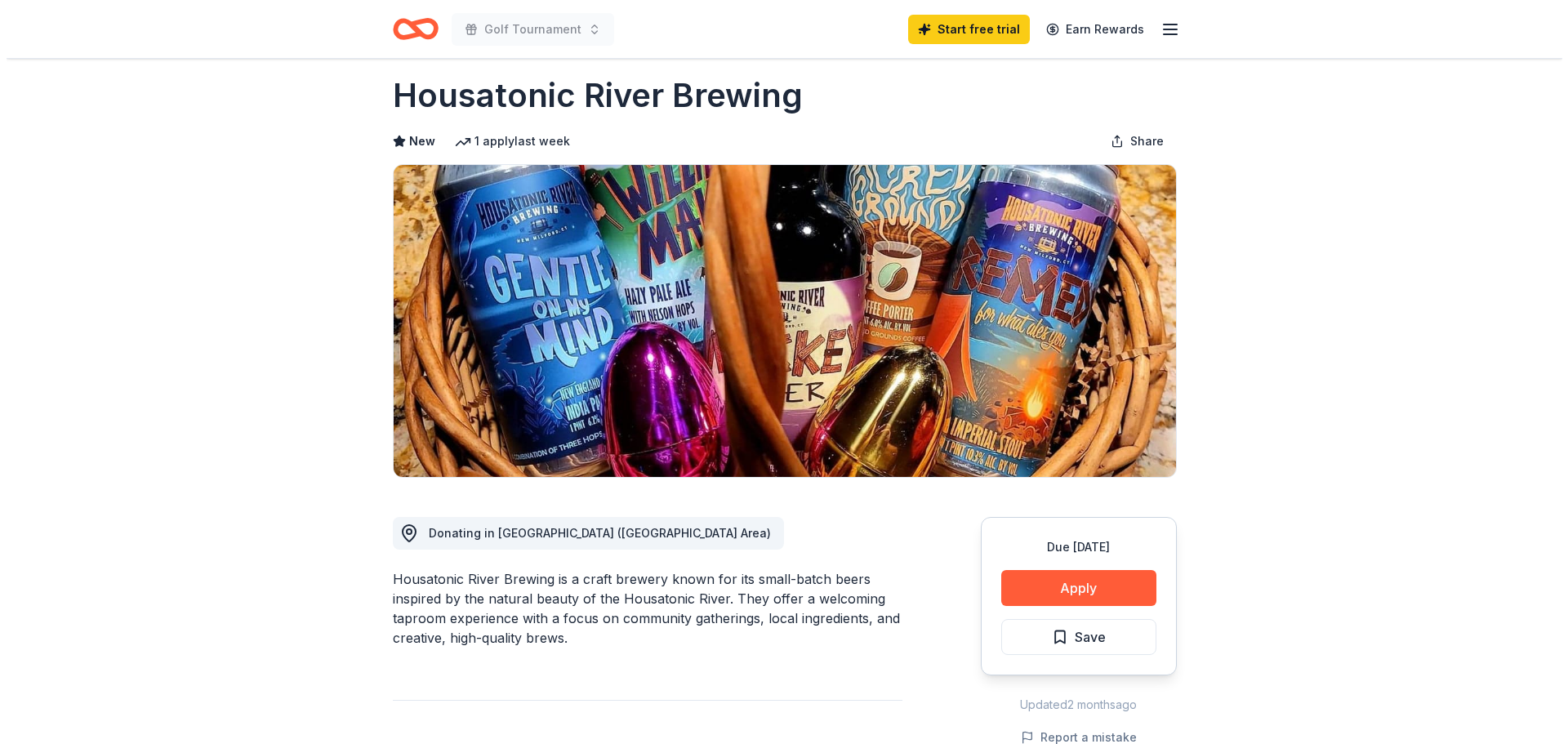
scroll to position [82, 0]
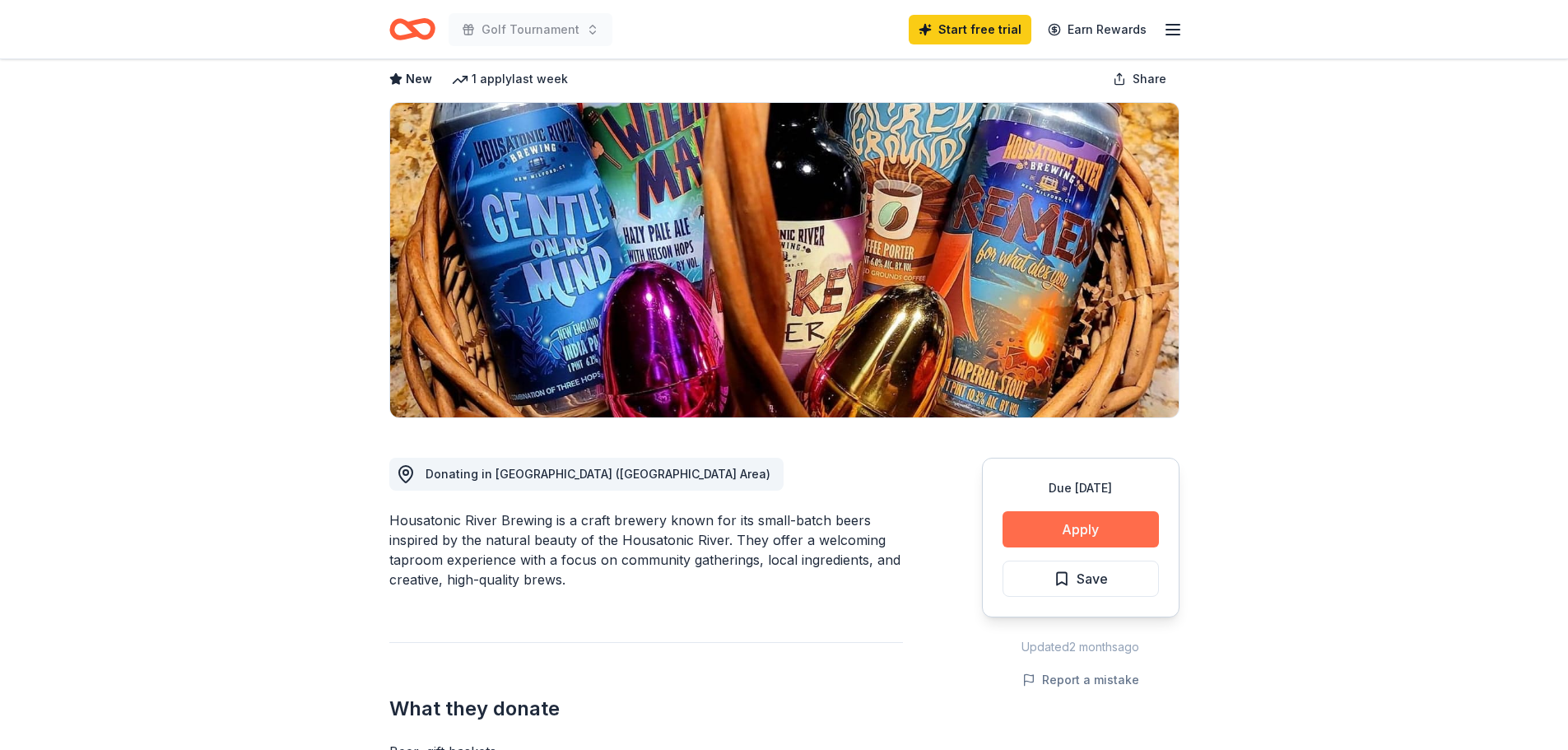
click at [1150, 532] on button "Apply" at bounding box center [1081, 528] width 156 height 36
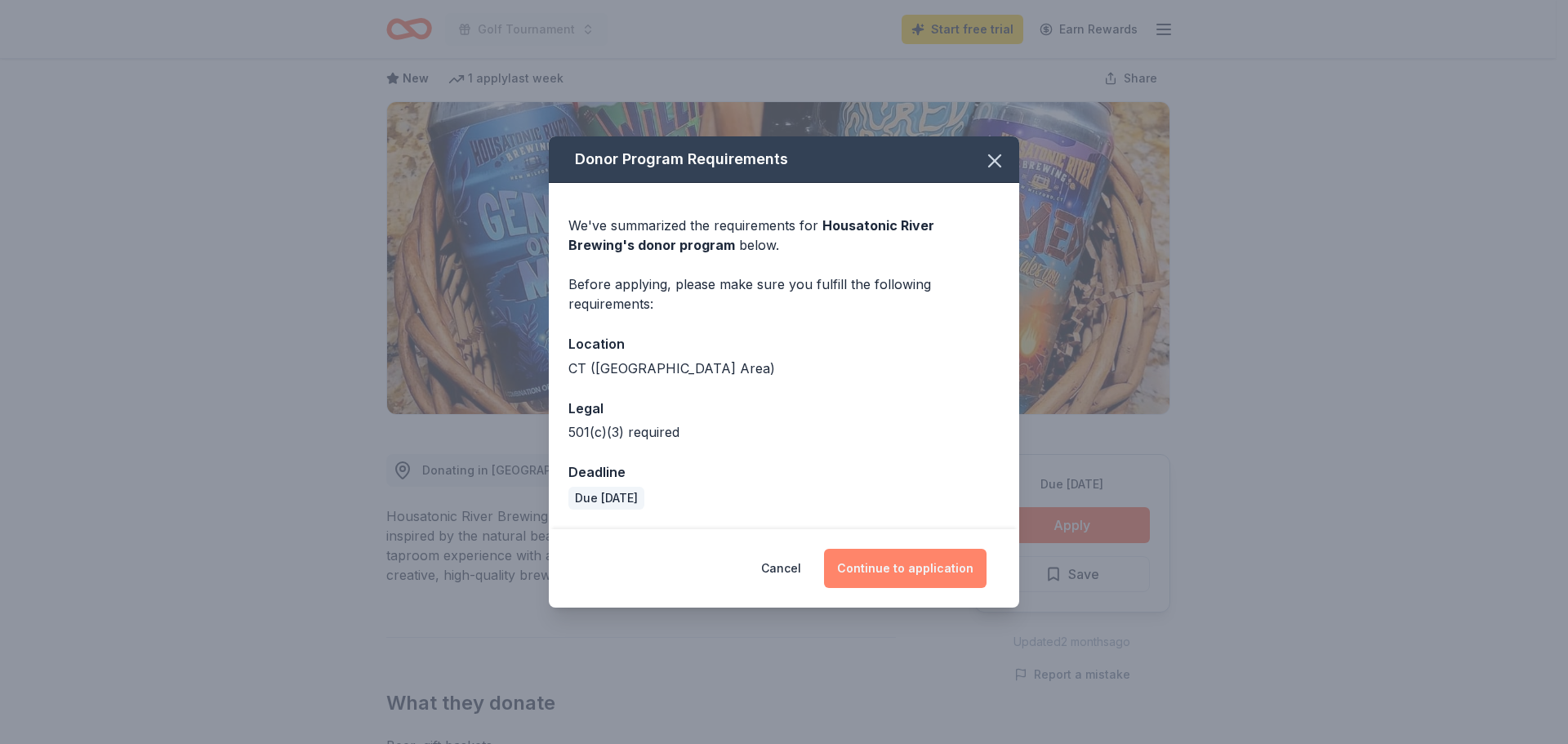
click at [926, 571] on button "Continue to application" at bounding box center [905, 568] width 162 height 39
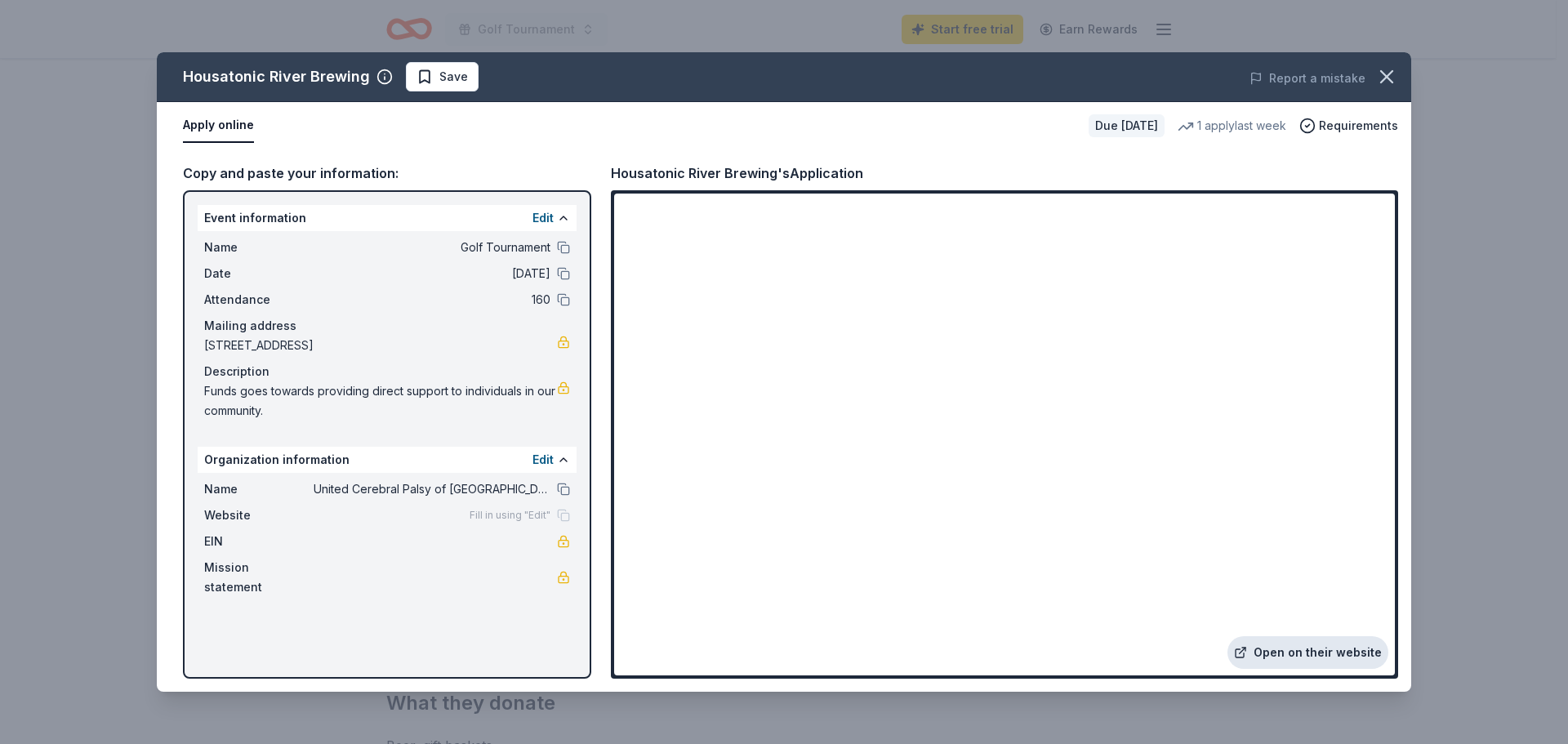
click at [1312, 652] on link "Open on their website" at bounding box center [1307, 652] width 160 height 32
